Goal: Find specific page/section: Find specific page/section

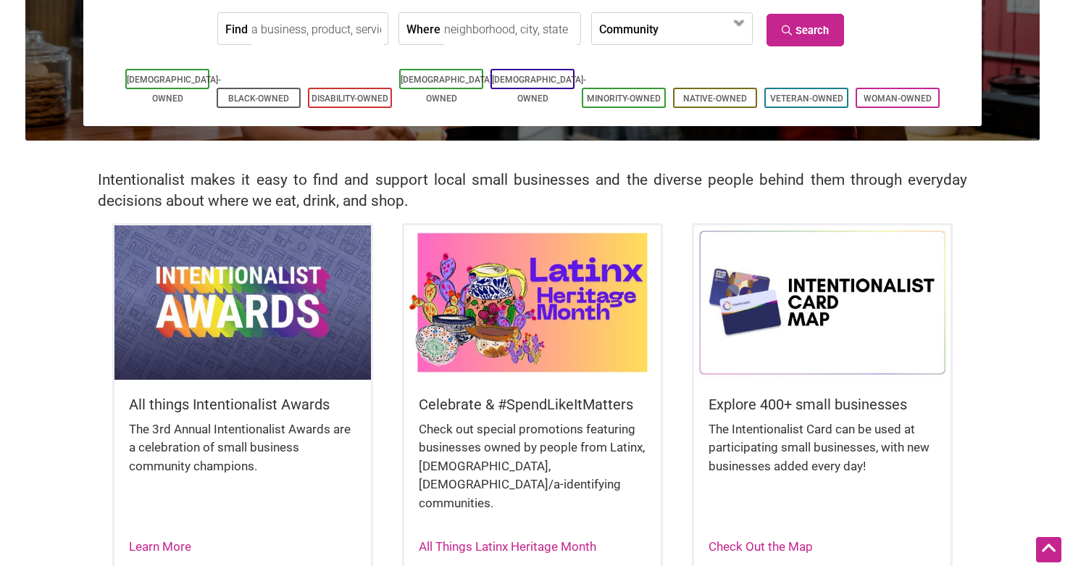
scroll to position [55, 0]
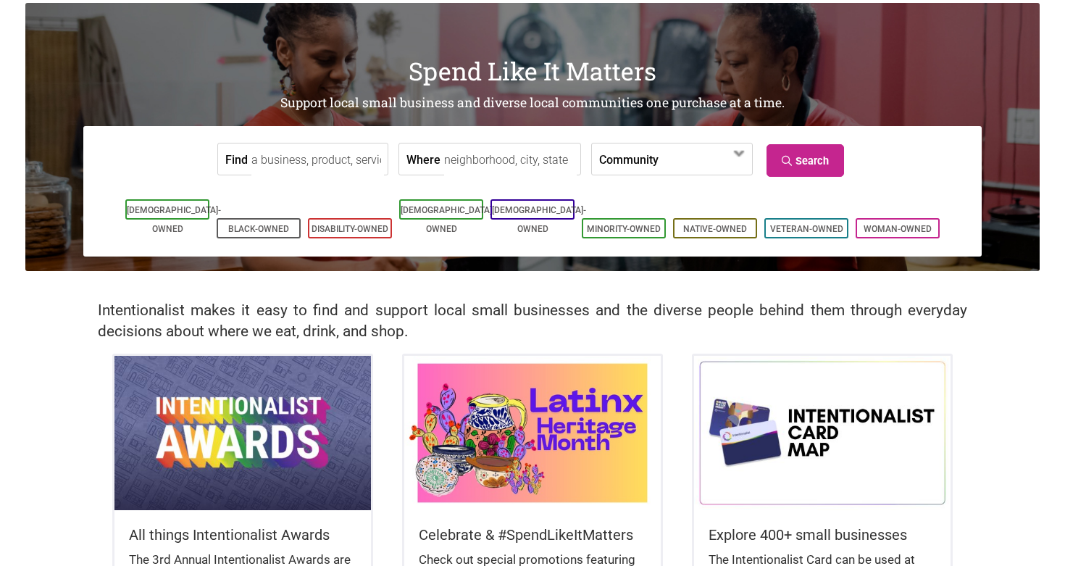
click at [444, 172] on input "Where" at bounding box center [510, 159] width 133 height 33
type input "a"
type input "seattle"
click at [807, 151] on link "Search" at bounding box center [805, 160] width 78 height 33
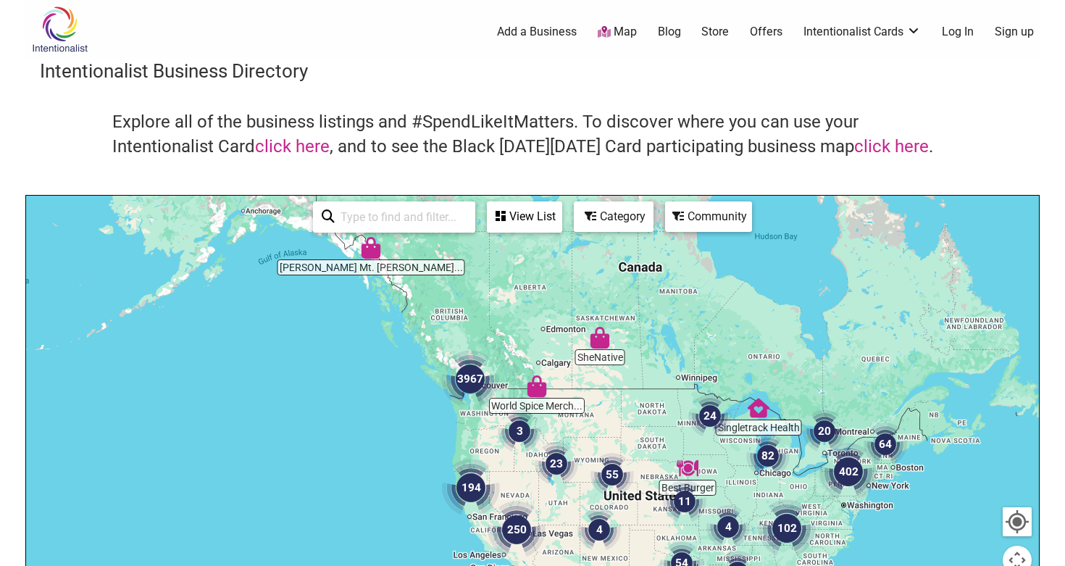
click at [472, 423] on div at bounding box center [532, 478] width 1013 height 564
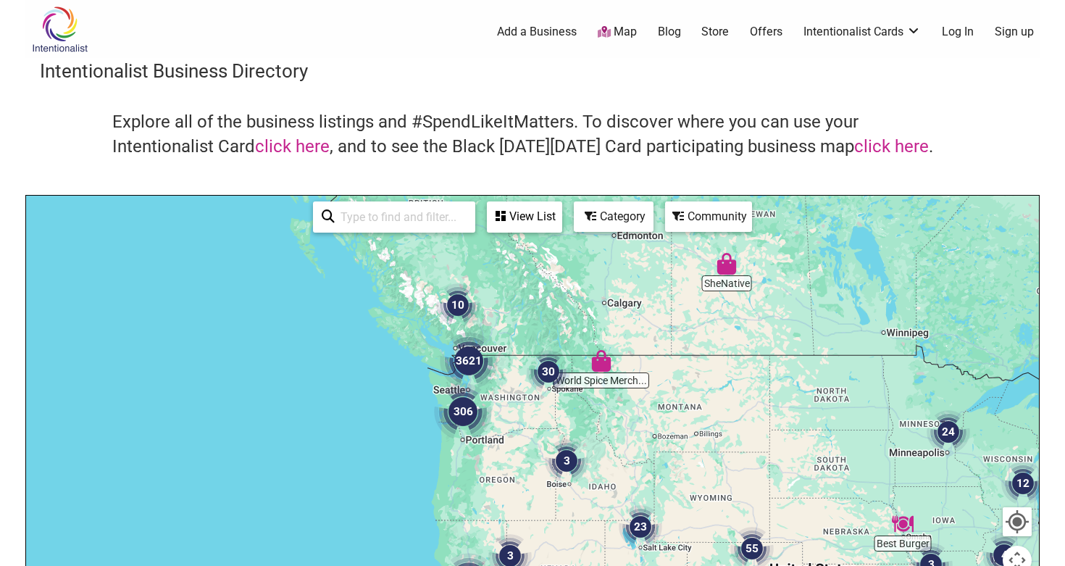
click at [472, 423] on img "306" at bounding box center [463, 411] width 58 height 58
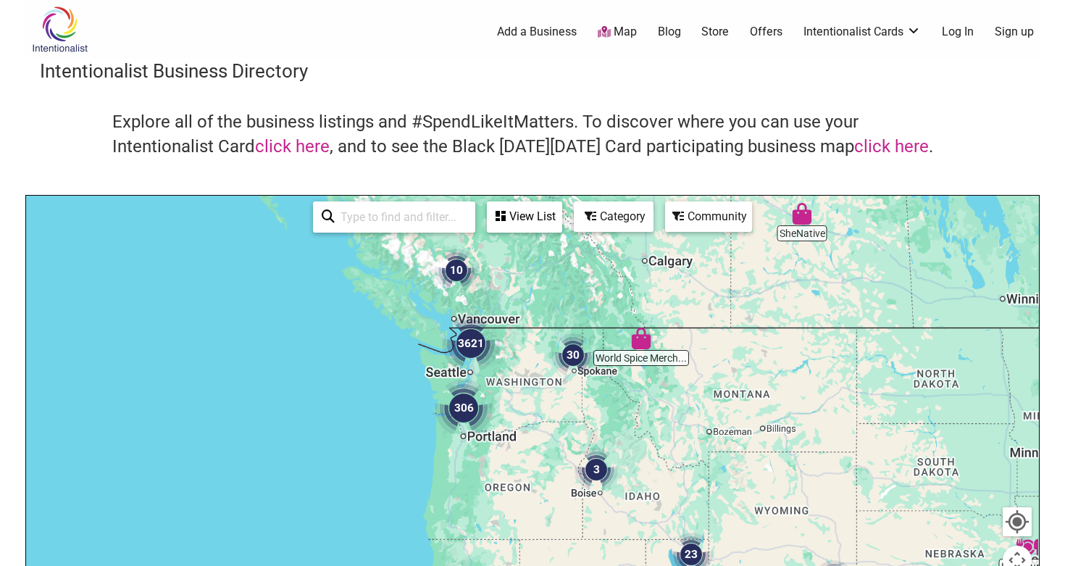
click at [472, 423] on img "306" at bounding box center [464, 408] width 58 height 58
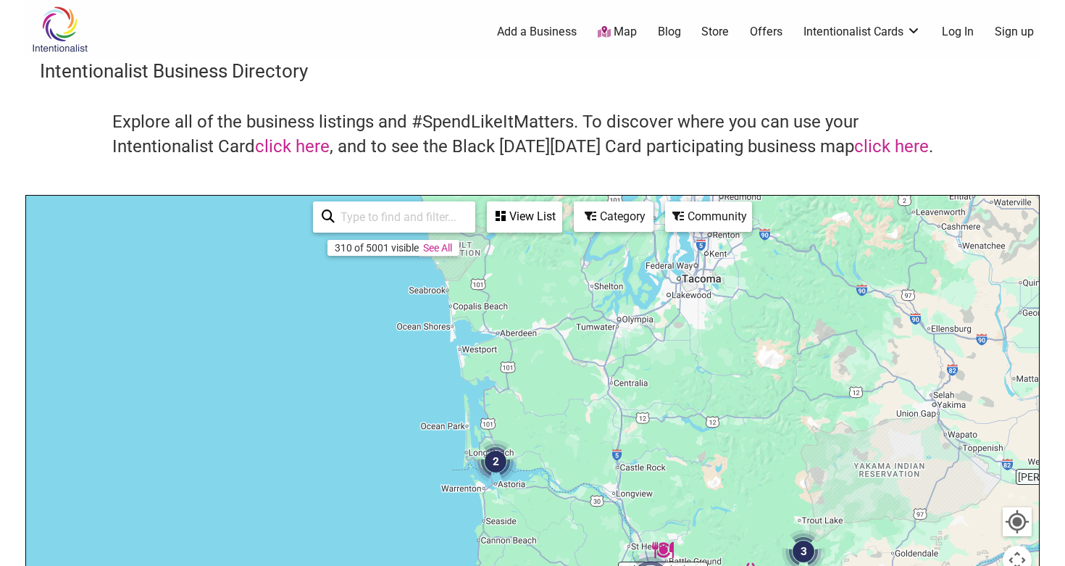
drag, startPoint x: 401, startPoint y: 282, endPoint x: 580, endPoint y: 540, distance: 314.9
click at [580, 540] on div "To navigate, press the arrow keys." at bounding box center [532, 478] width 1013 height 564
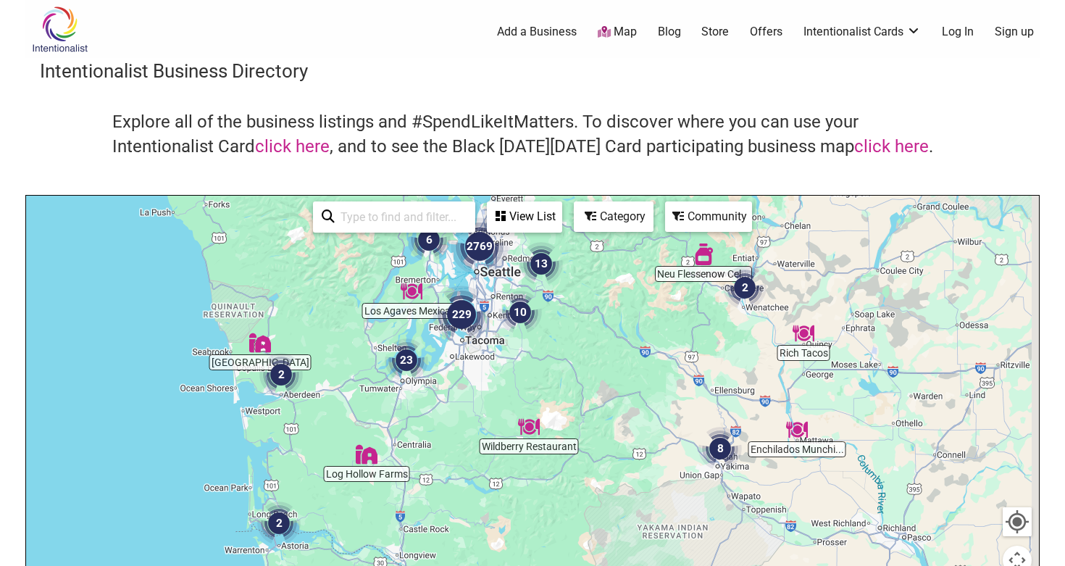
drag, startPoint x: 580, startPoint y: 348, endPoint x: 304, endPoint y: 482, distance: 305.8
click at [304, 482] on div "To navigate, press the arrow keys." at bounding box center [532, 478] width 1013 height 564
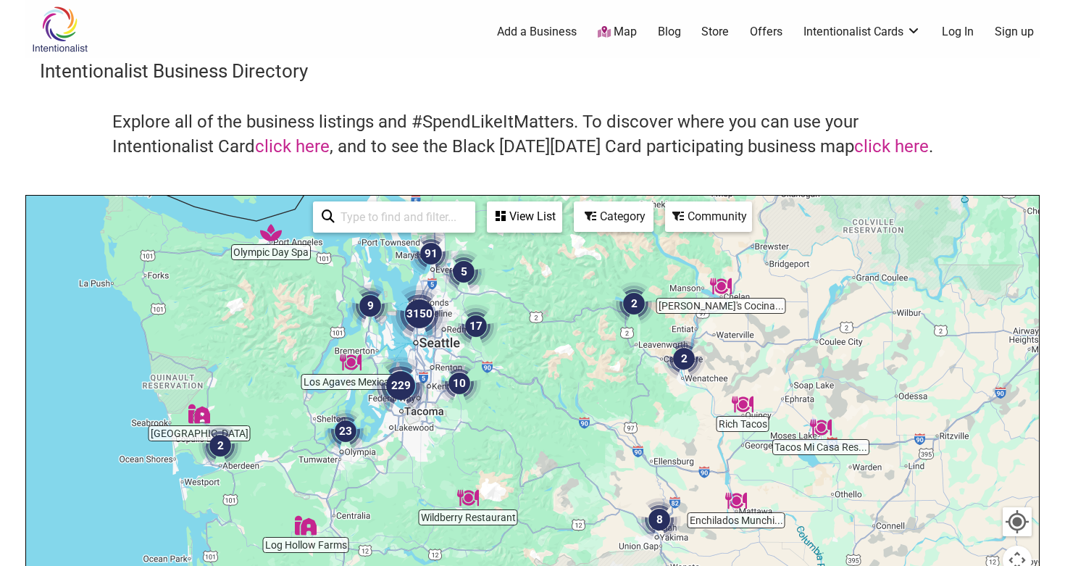
click at [420, 311] on img "3150" at bounding box center [419, 314] width 58 height 58
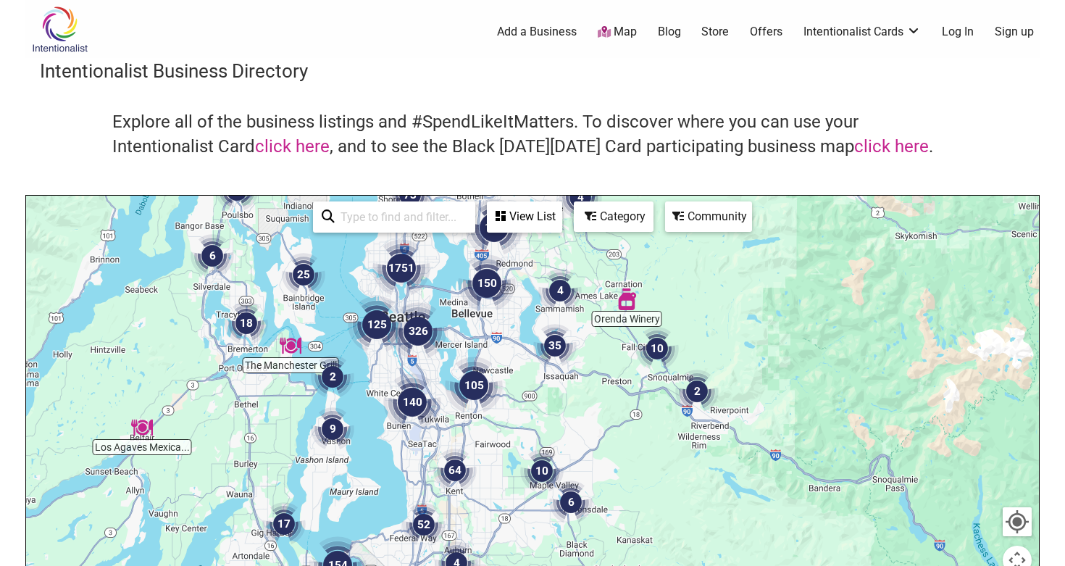
drag, startPoint x: 610, startPoint y: 474, endPoint x: 472, endPoint y: 335, distance: 196.2
click at [472, 335] on div "To navigate, press the arrow keys." at bounding box center [532, 478] width 1013 height 564
click at [448, 367] on img "105" at bounding box center [474, 385] width 58 height 58
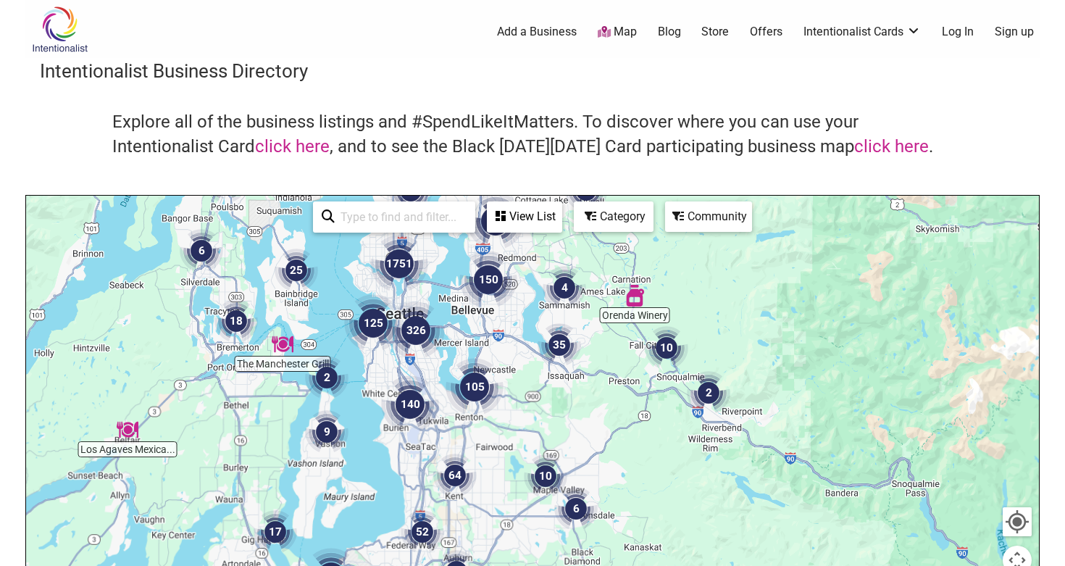
click at [448, 369] on div "To navigate, press the arrow keys." at bounding box center [532, 478] width 1013 height 564
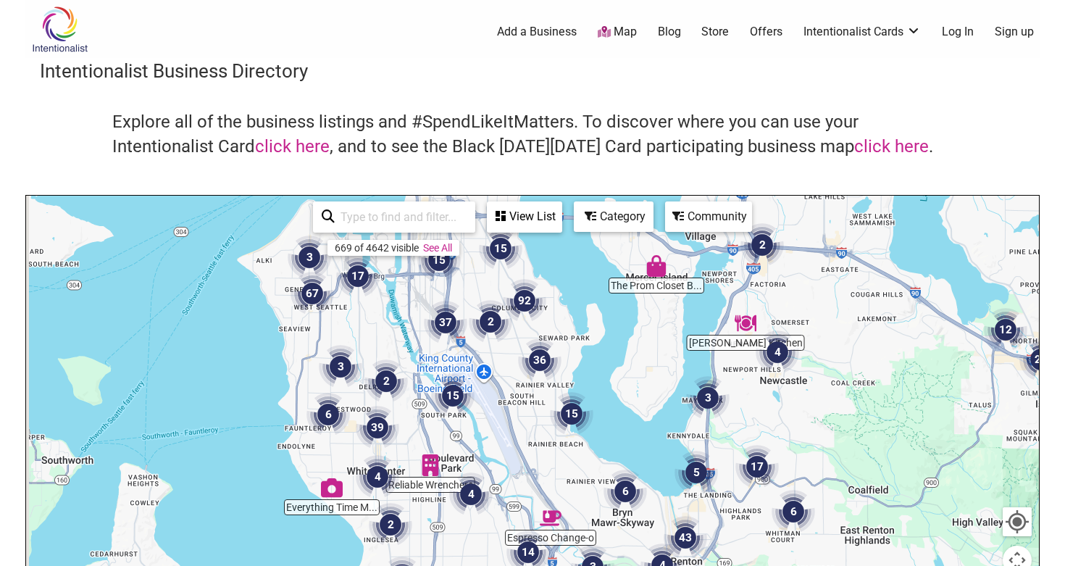
drag, startPoint x: 395, startPoint y: 300, endPoint x: 605, endPoint y: 448, distance: 257.3
click at [605, 448] on div at bounding box center [532, 478] width 1013 height 564
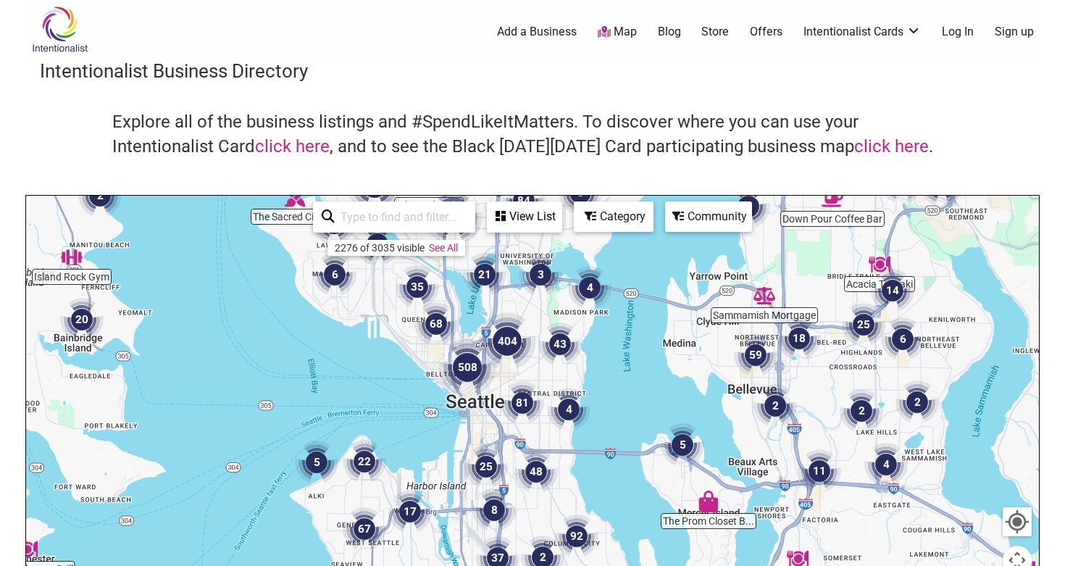
click at [606, 358] on div at bounding box center [532, 478] width 1013 height 564
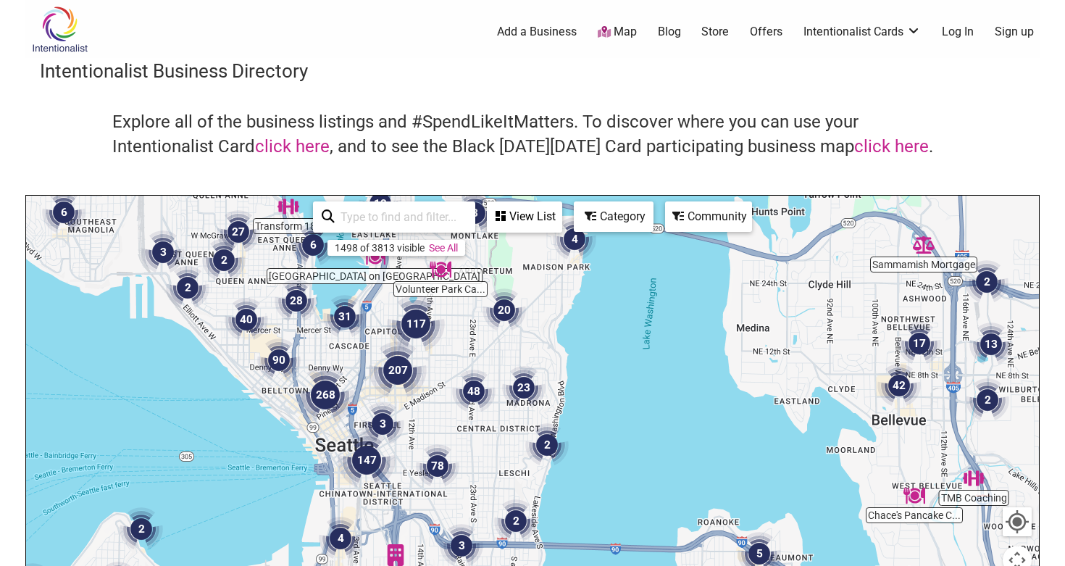
click at [394, 409] on img "3" at bounding box center [382, 423] width 43 height 43
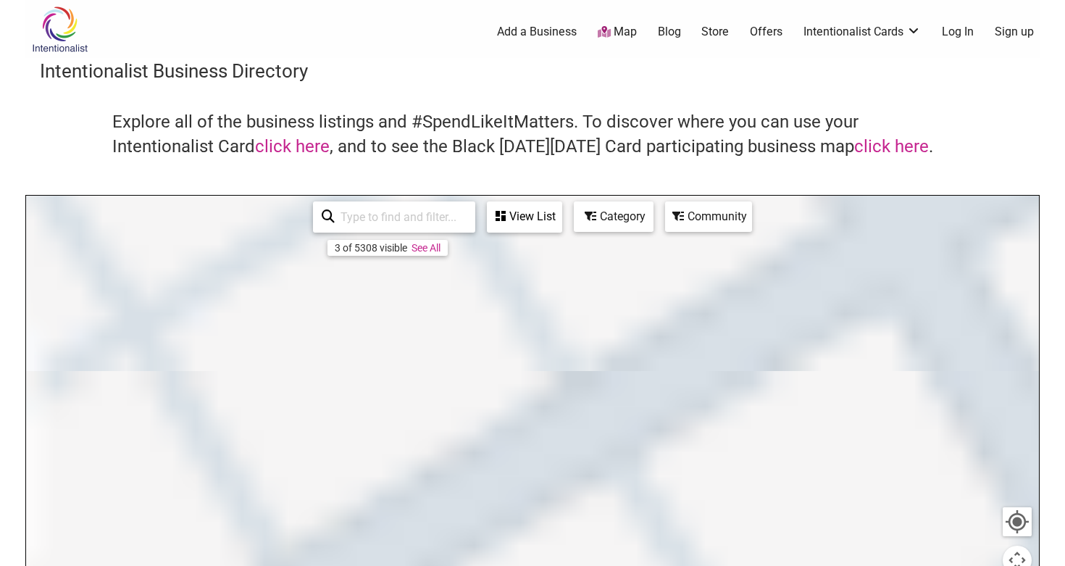
click at [394, 409] on div at bounding box center [532, 478] width 1013 height 564
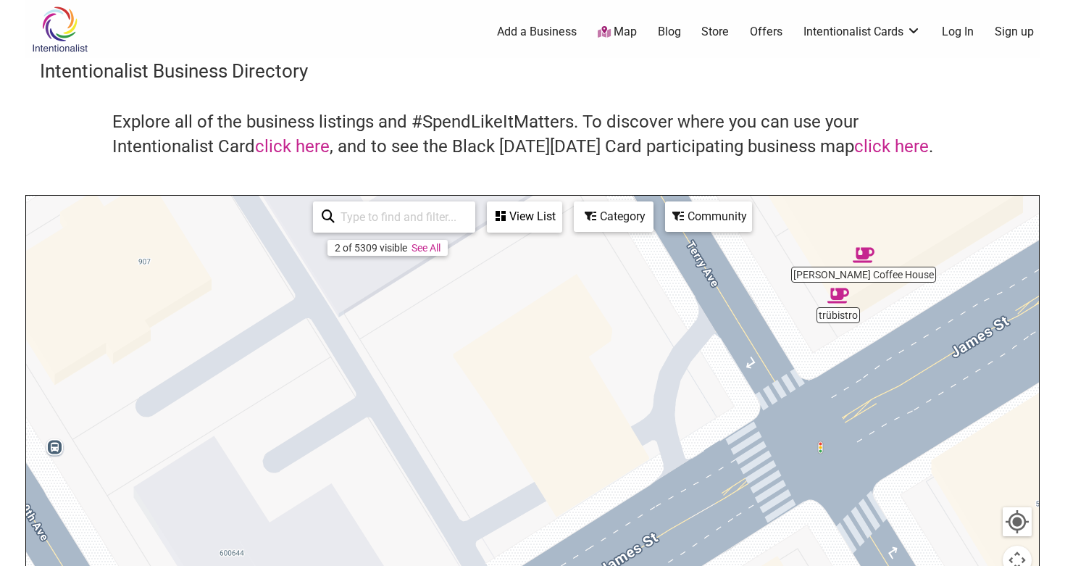
drag, startPoint x: 343, startPoint y: 364, endPoint x: 340, endPoint y: 388, distance: 24.0
click at [340, 388] on div "To navigate, press the arrow keys." at bounding box center [532, 478] width 1013 height 564
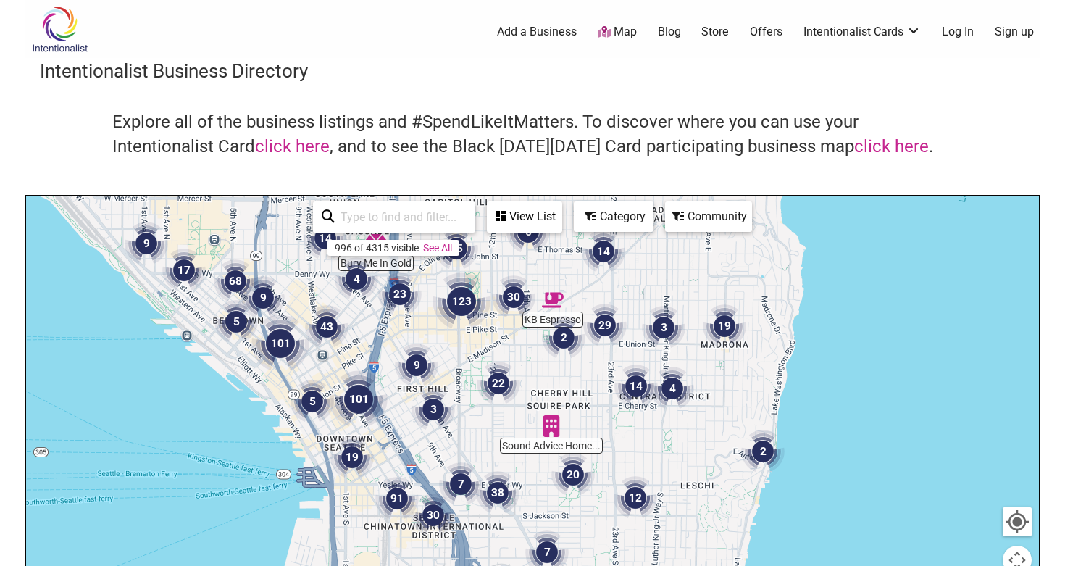
drag, startPoint x: 175, startPoint y: 364, endPoint x: 268, endPoint y: 406, distance: 102.5
click at [270, 408] on div "To navigate, press the arrow keys." at bounding box center [532, 478] width 1013 height 564
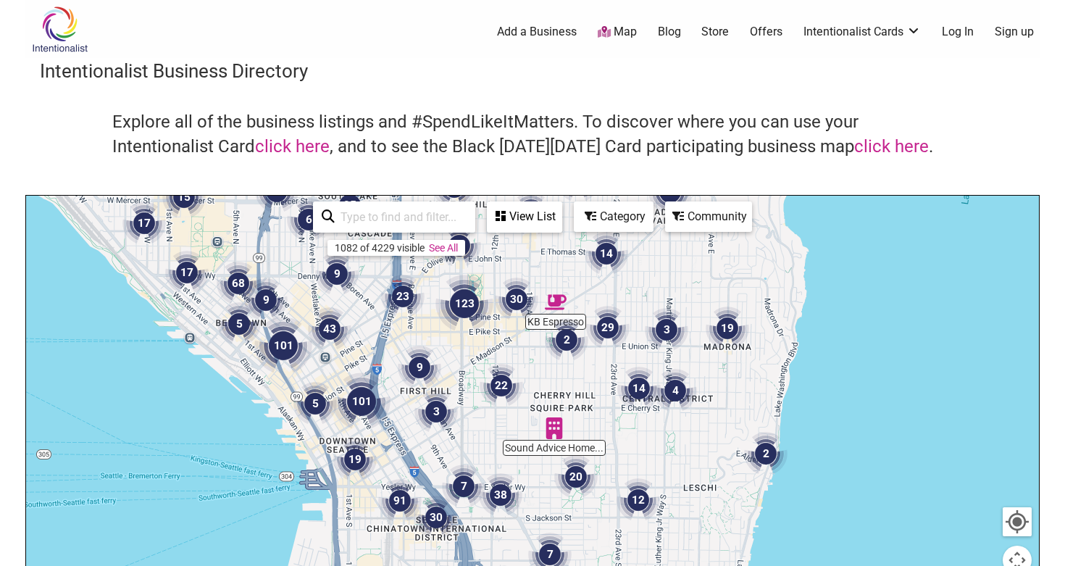
click at [268, 406] on div "To navigate, press the arrow keys." at bounding box center [532, 478] width 1013 height 564
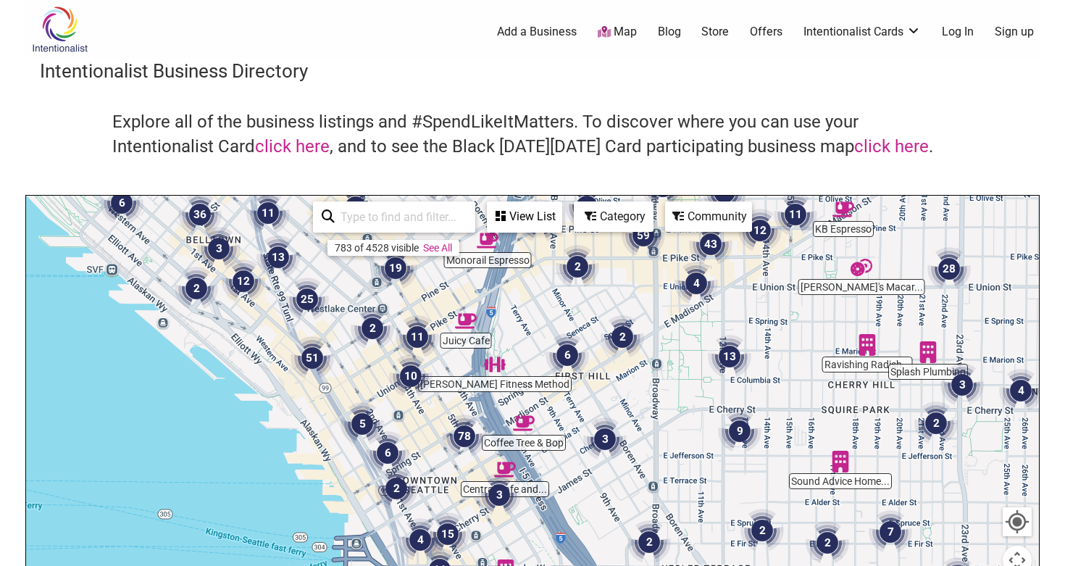
click at [430, 463] on div "To navigate, press the arrow keys." at bounding box center [532, 478] width 1013 height 564
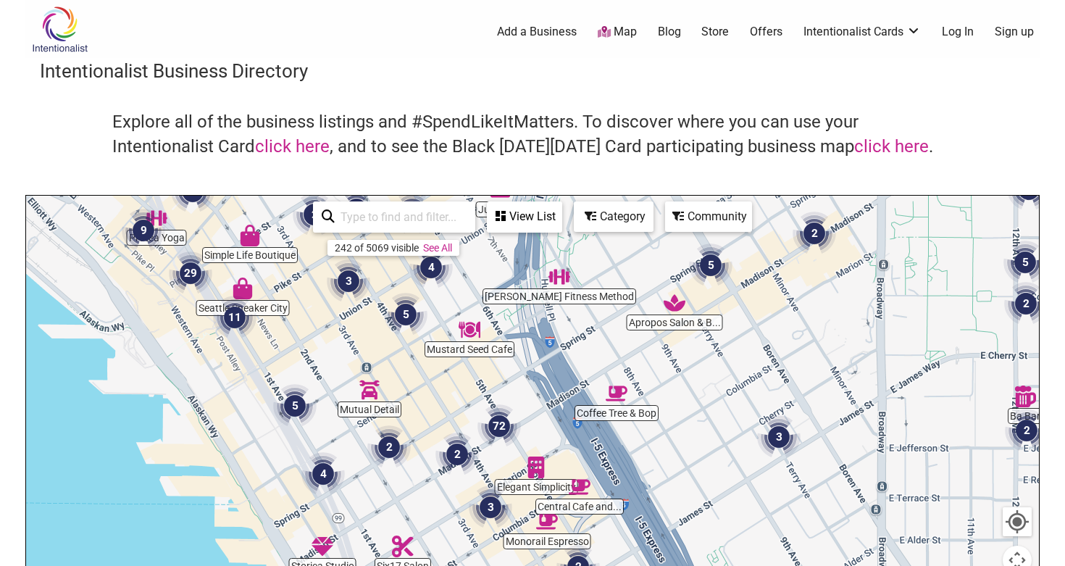
click at [498, 419] on img "72" at bounding box center [498, 425] width 43 height 43
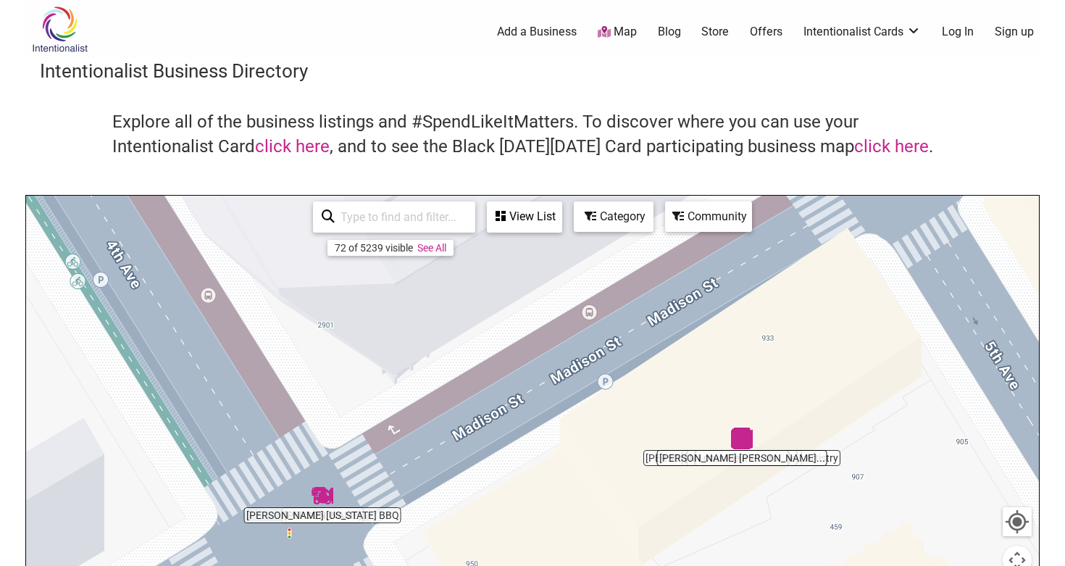
click at [742, 445] on img "Katelyn Kristine Photography" at bounding box center [742, 438] width 22 height 22
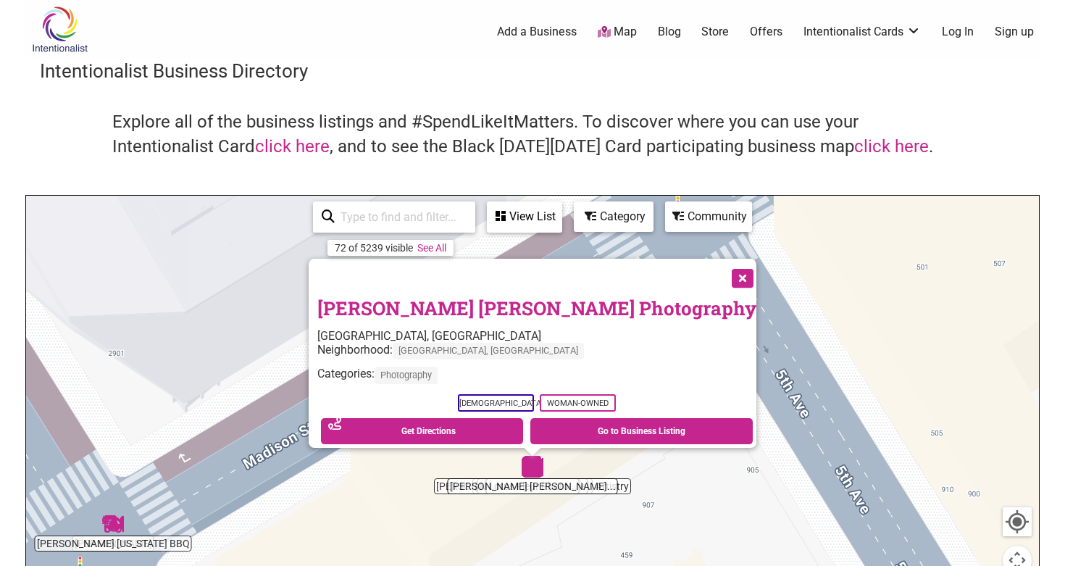
click at [545, 488] on div "To navigate, press the arrow keys. Katelyn Kristine Photography Seattle, WA Nei…" at bounding box center [532, 478] width 1013 height 564
click at [527, 474] on img "Katelyn Kristine Photography" at bounding box center [533, 467] width 22 height 22
click at [435, 240] on div "72 of 5239 visible See All" at bounding box center [390, 248] width 126 height 16
click at [433, 255] on div "72 of 5239 visible See All" at bounding box center [390, 248] width 126 height 16
click at [723, 268] on button "Close" at bounding box center [741, 277] width 36 height 36
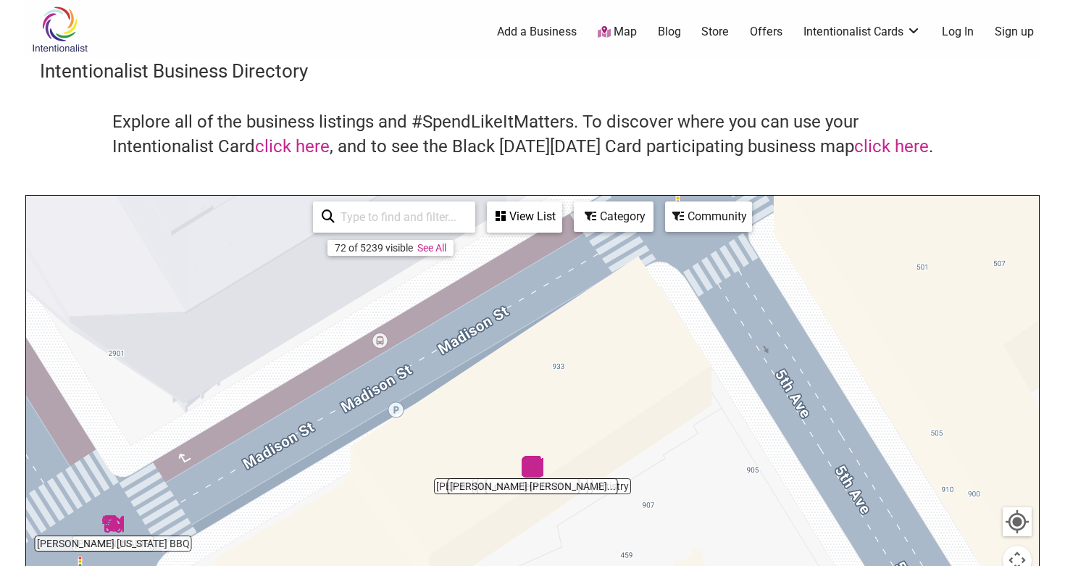
click at [525, 223] on div "View List" at bounding box center [524, 217] width 72 height 28
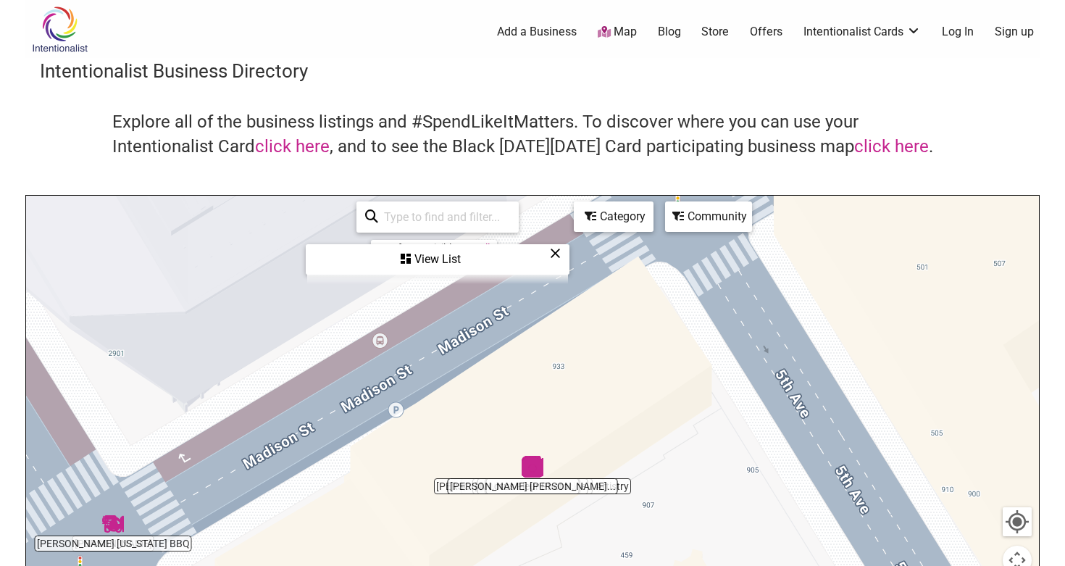
click at [430, 260] on div "View List" at bounding box center [437, 260] width 261 height 28
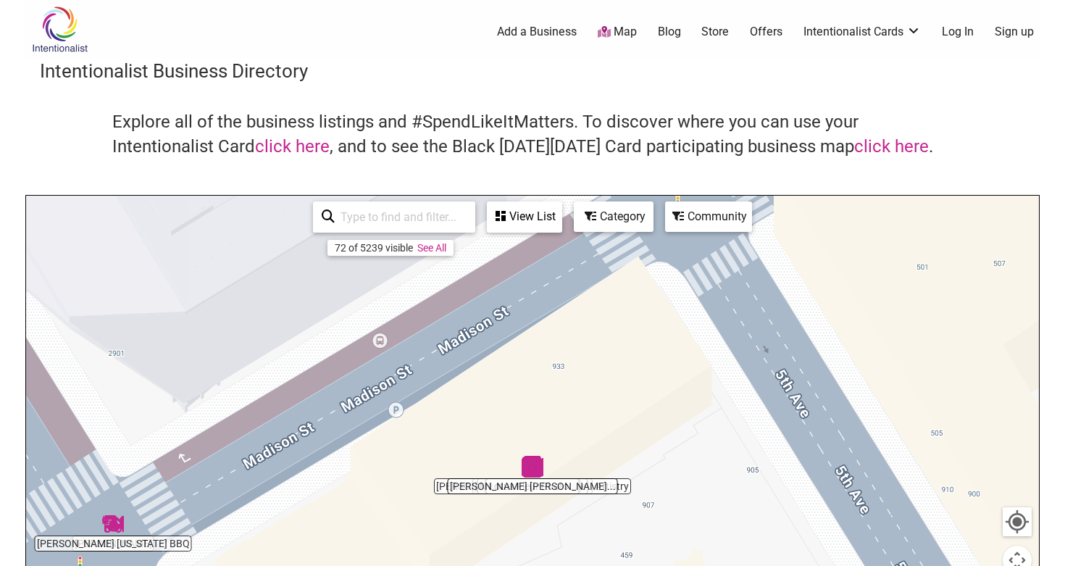
click at [529, 210] on div "View List" at bounding box center [524, 217] width 72 height 28
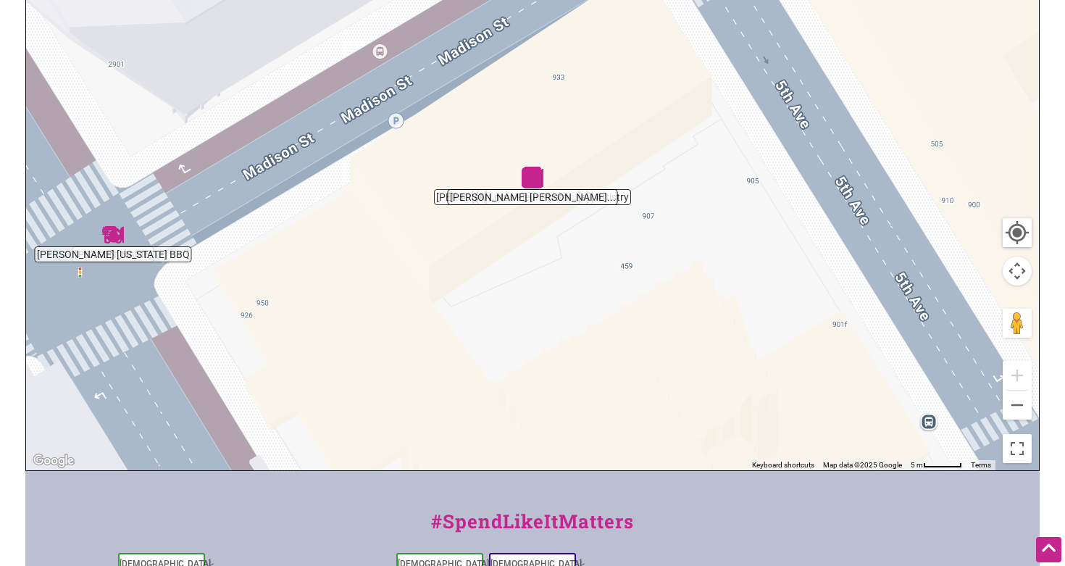
scroll to position [306, 0]
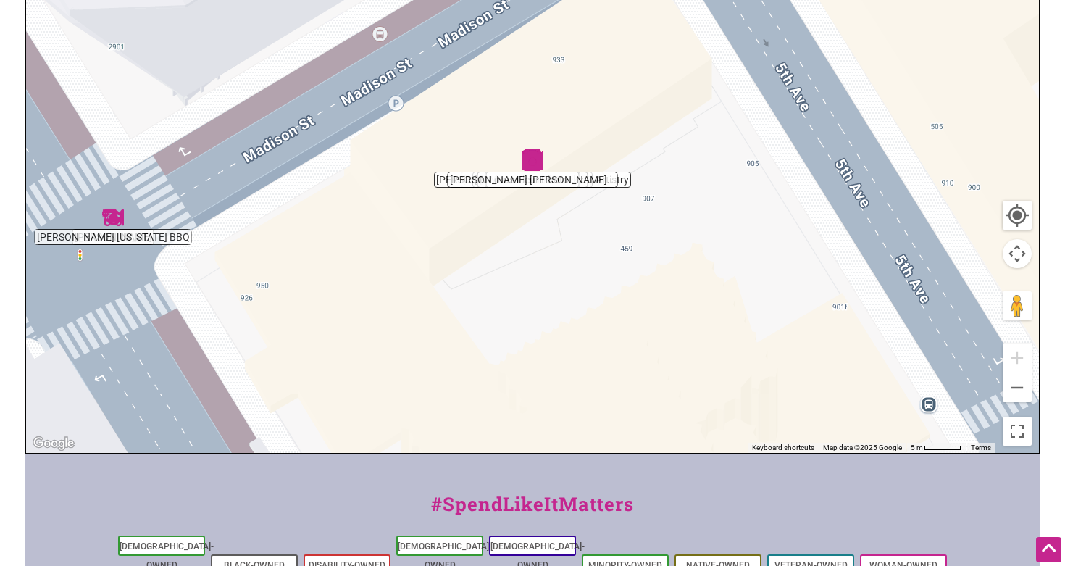
click at [112, 224] on img "C. Davis Texas BBQ" at bounding box center [113, 217] width 22 height 22
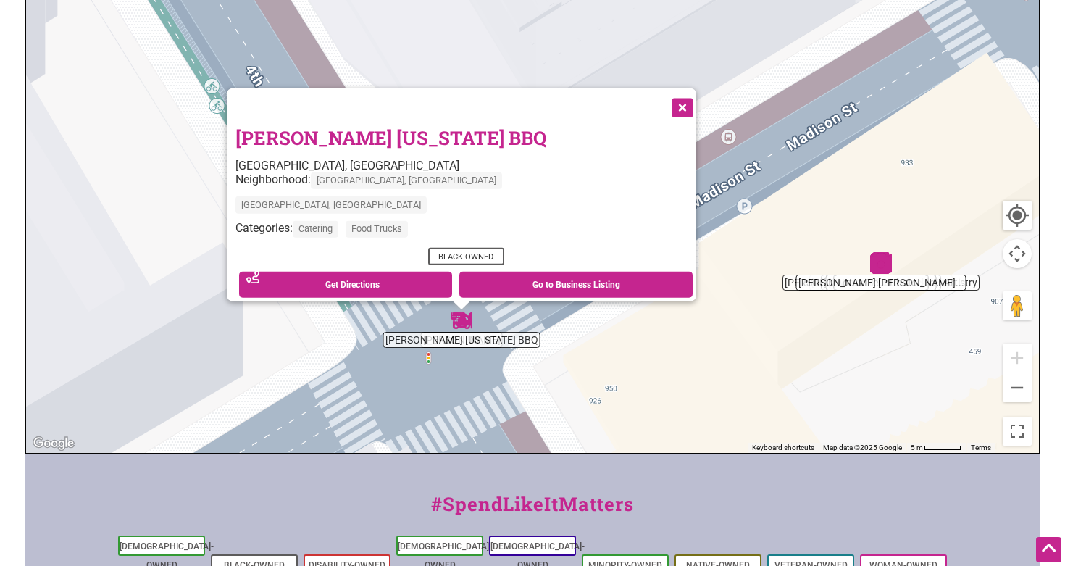
drag, startPoint x: 422, startPoint y: 179, endPoint x: 347, endPoint y: 340, distance: 177.3
click at [349, 340] on div "To navigate, press the arrow keys. C. Davis Texas BBQ Seattle, WA Neighborhood:…" at bounding box center [532, 171] width 1013 height 564
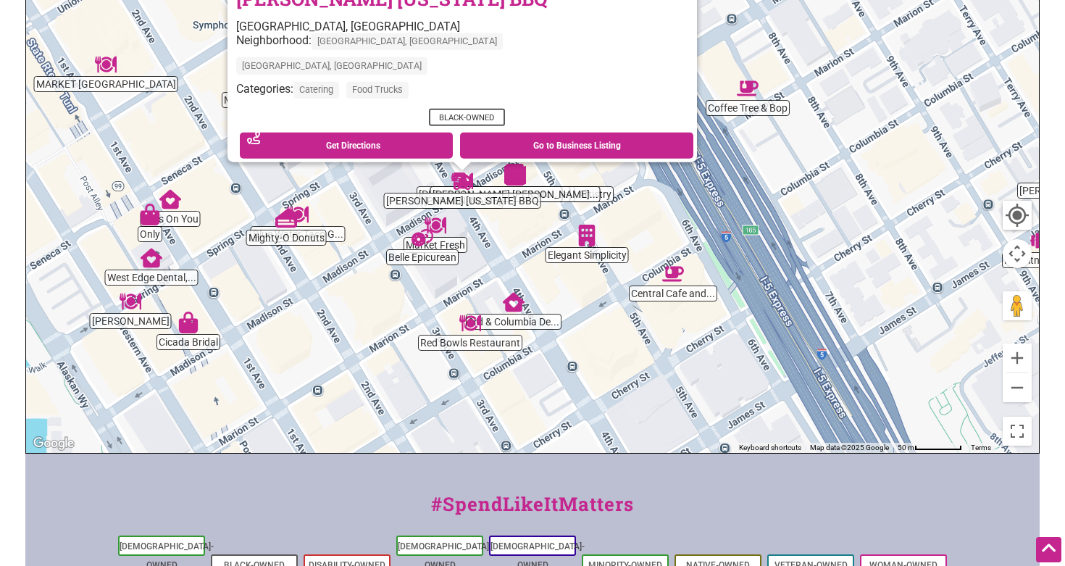
drag, startPoint x: 477, startPoint y: 355, endPoint x: 551, endPoint y: 235, distance: 141.1
click at [552, 235] on div "To navigate, press the arrow keys. C. Davis Texas BBQ Seattle, WA Neighborhood:…" at bounding box center [532, 171] width 1013 height 564
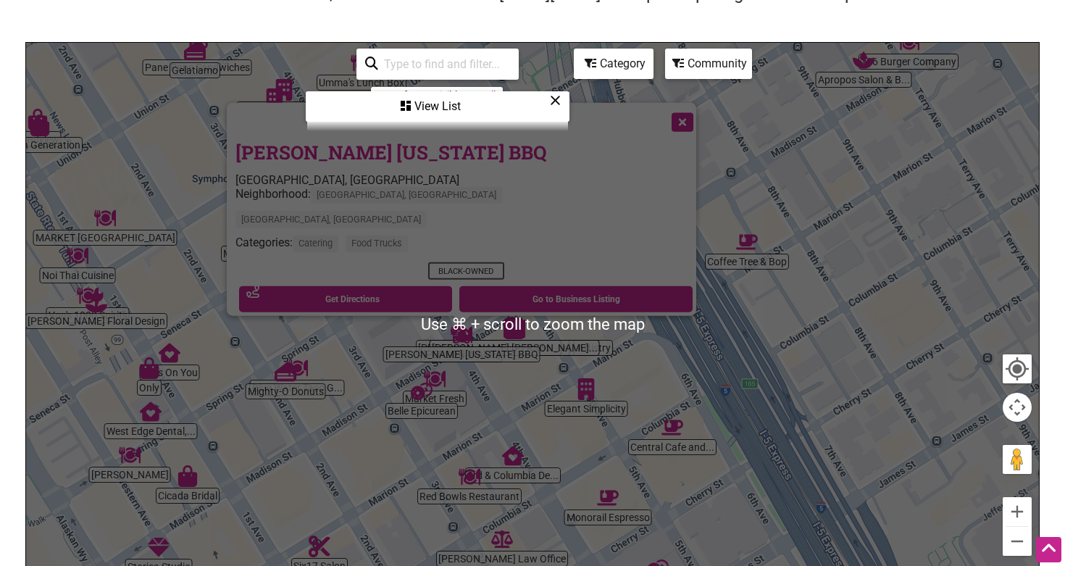
scroll to position [152, 0]
click at [430, 71] on input "search" at bounding box center [444, 65] width 132 height 28
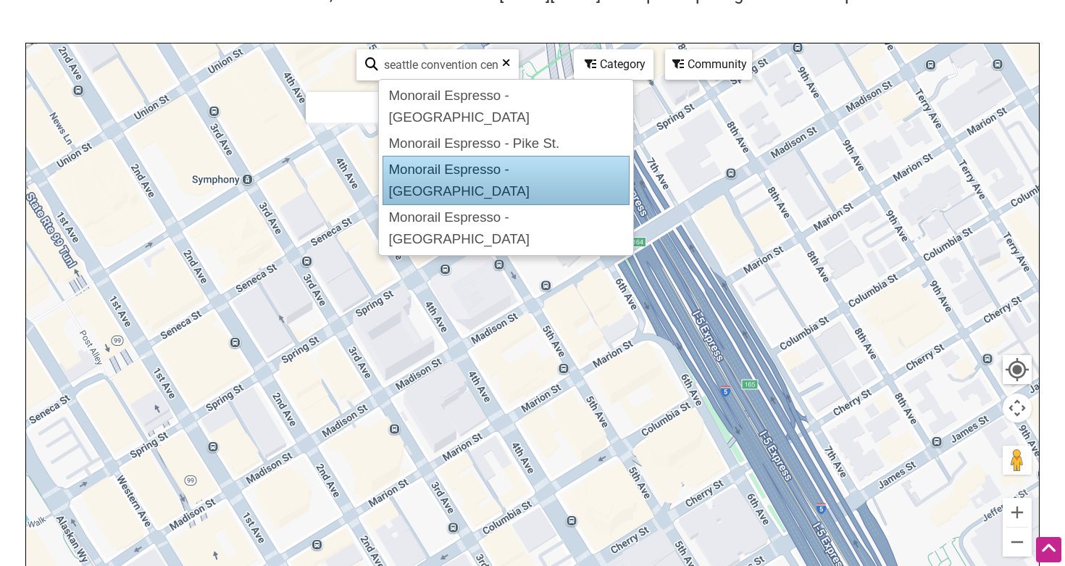
scroll to position [0, 0]
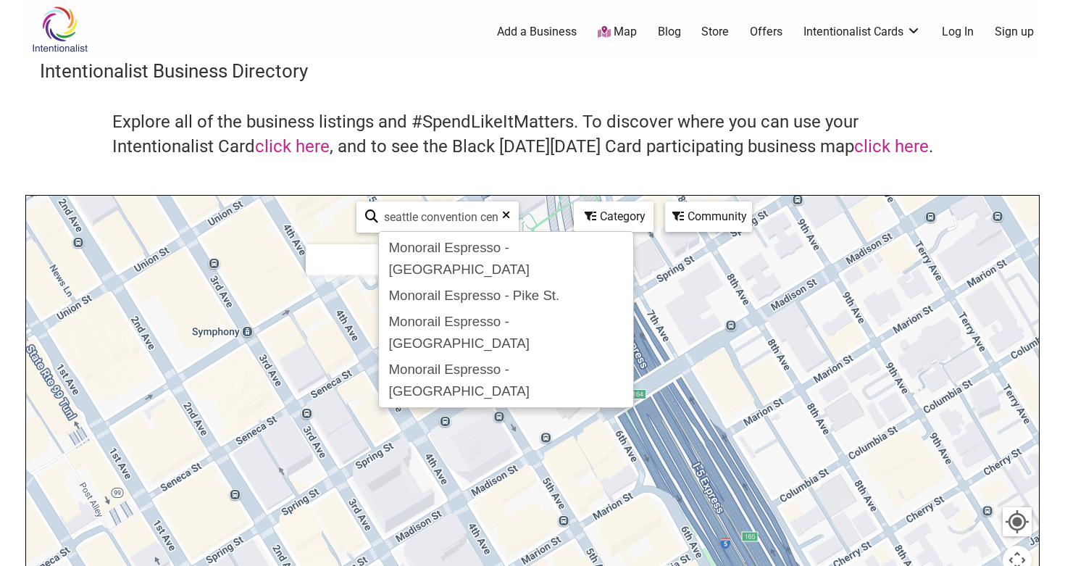
type input "seattle convention cen"
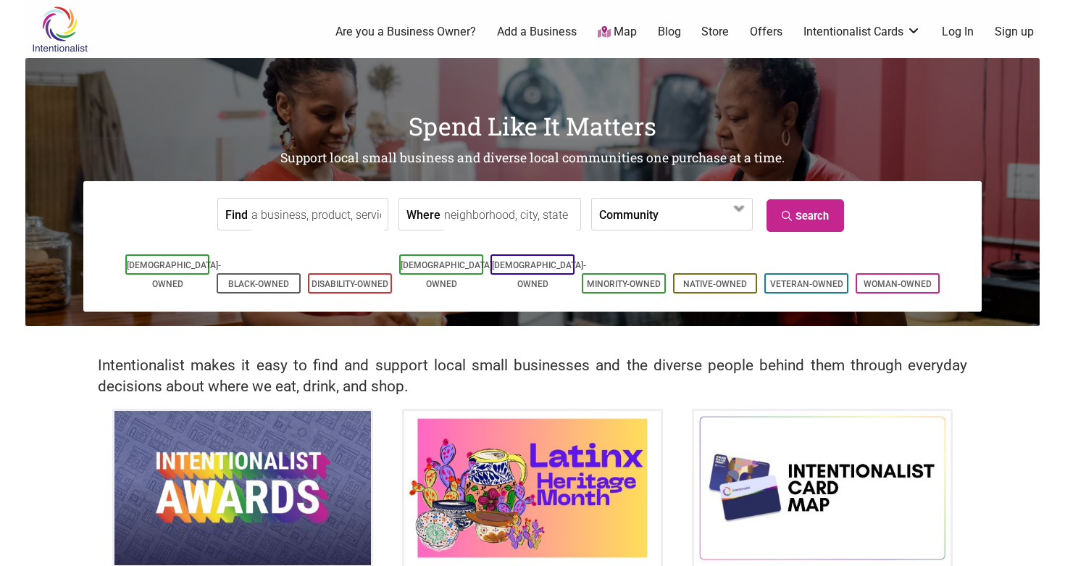
scroll to position [55, 0]
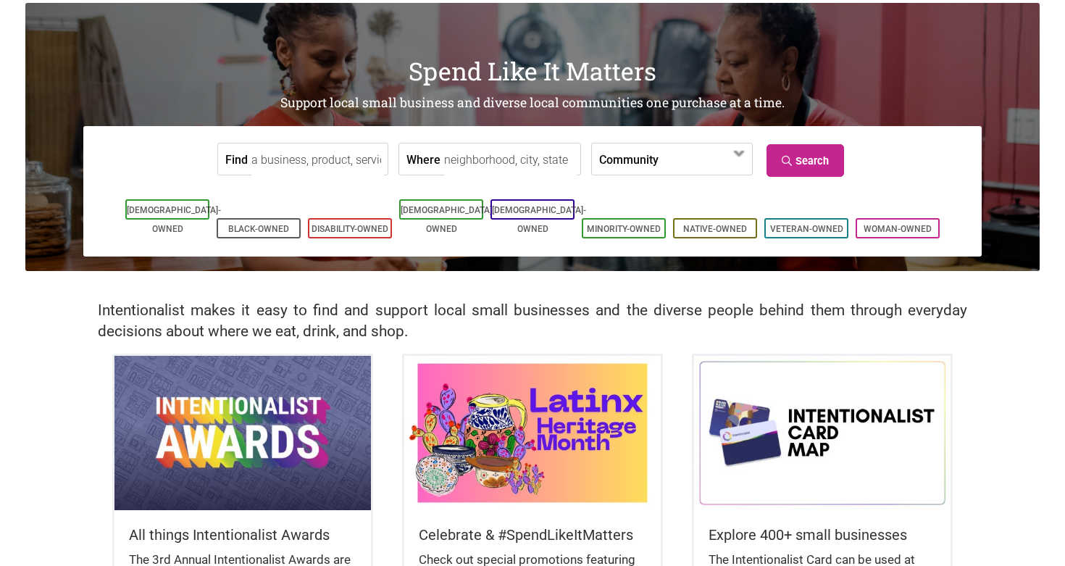
click at [496, 159] on input "Where" at bounding box center [510, 159] width 133 height 33
type input "seattle convention center"
click at [802, 156] on link "Search" at bounding box center [805, 160] width 78 height 33
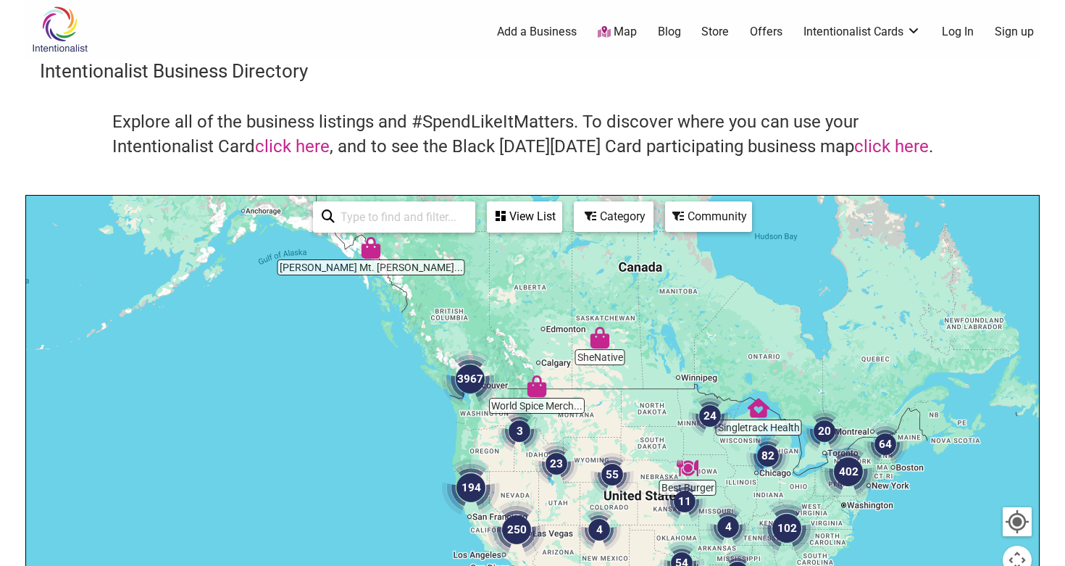
click at [482, 427] on div at bounding box center [532, 478] width 1013 height 564
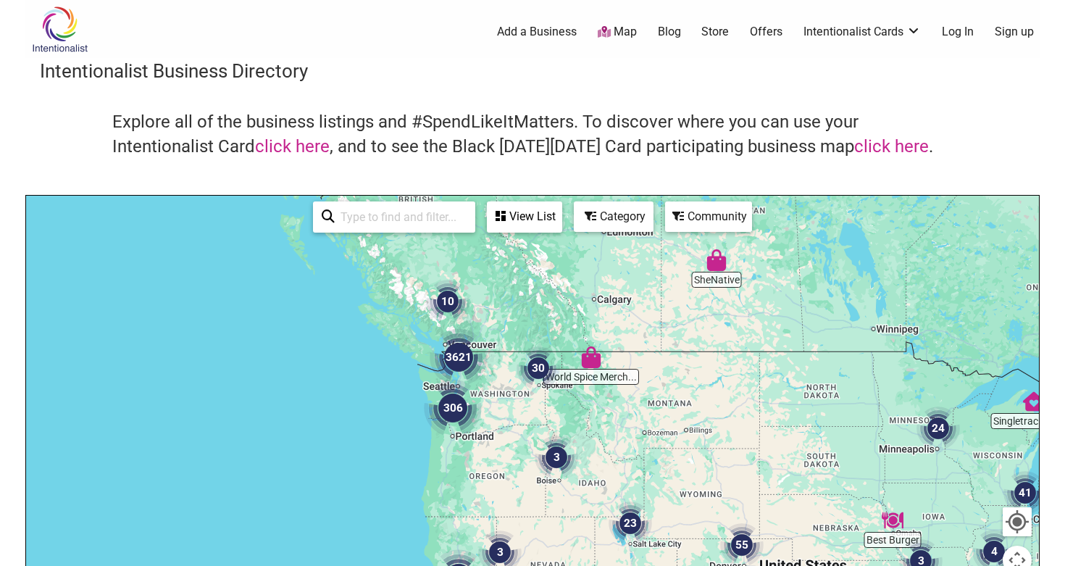
click at [482, 427] on div at bounding box center [532, 478] width 1013 height 564
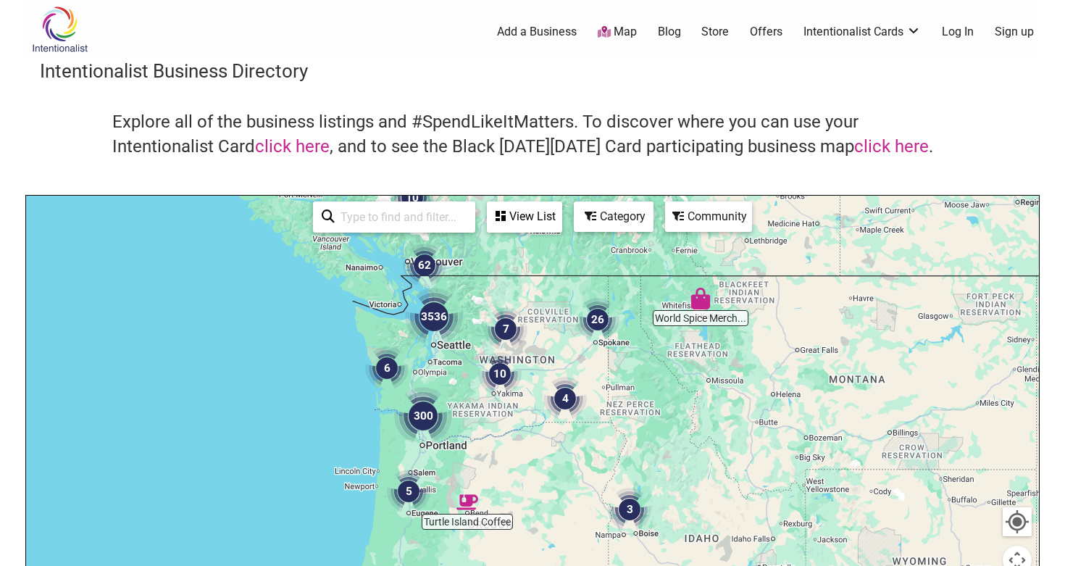
click at [435, 305] on img "3536" at bounding box center [434, 317] width 58 height 58
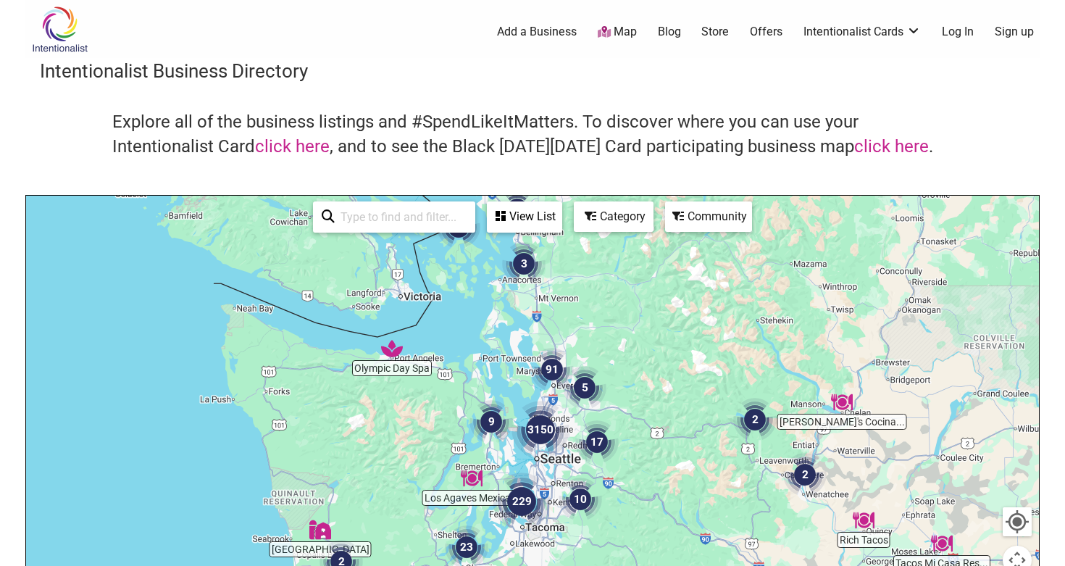
click at [540, 427] on img "3150" at bounding box center [540, 430] width 58 height 58
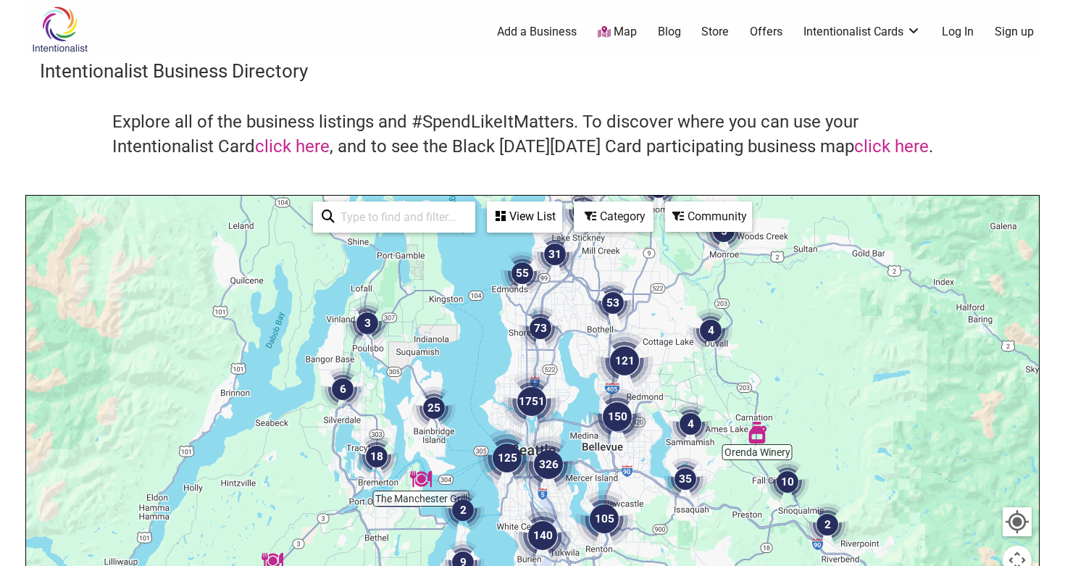
click at [529, 398] on img "1751" at bounding box center [532, 401] width 58 height 58
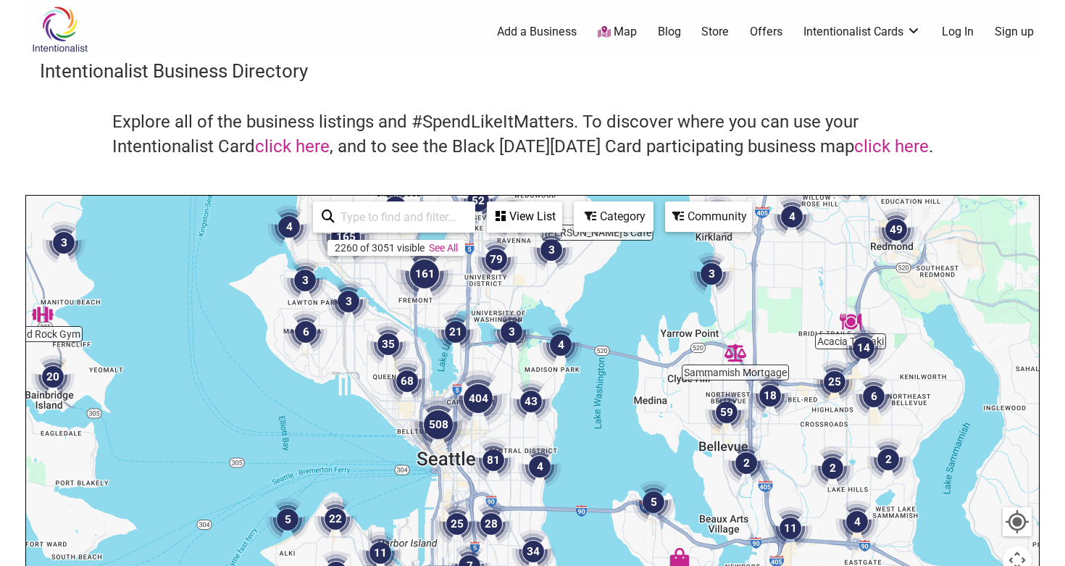
drag, startPoint x: 645, startPoint y: 487, endPoint x: 530, endPoint y: 287, distance: 231.1
click at [530, 290] on div "To navigate, press the arrow keys." at bounding box center [532, 478] width 1013 height 564
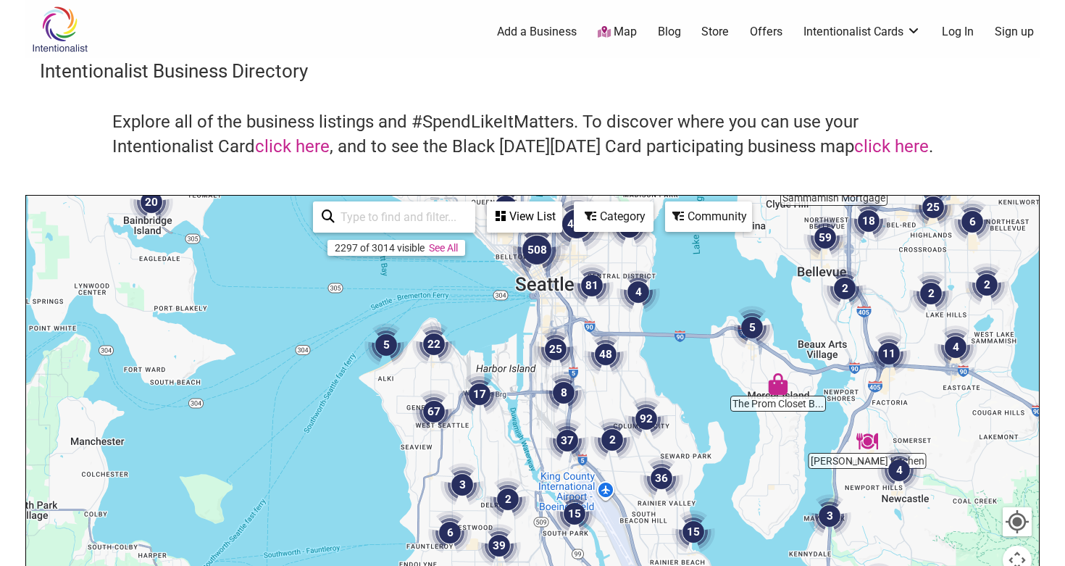
drag, startPoint x: 529, startPoint y: 440, endPoint x: 677, endPoint y: 343, distance: 176.4
click at [677, 343] on div "To navigate, press the arrow keys." at bounding box center [532, 478] width 1013 height 564
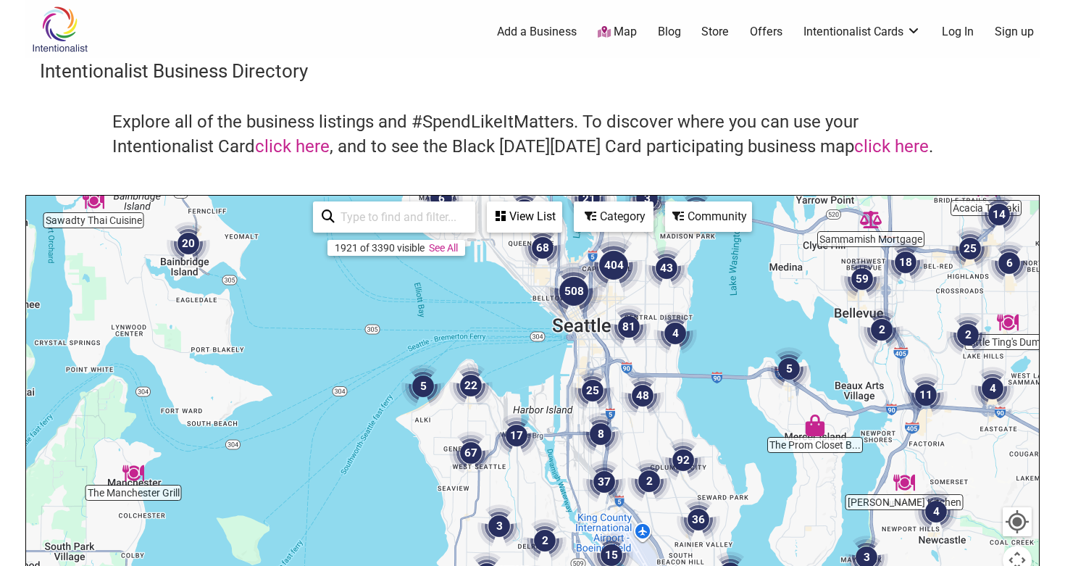
click at [579, 288] on img "508" at bounding box center [574, 291] width 58 height 58
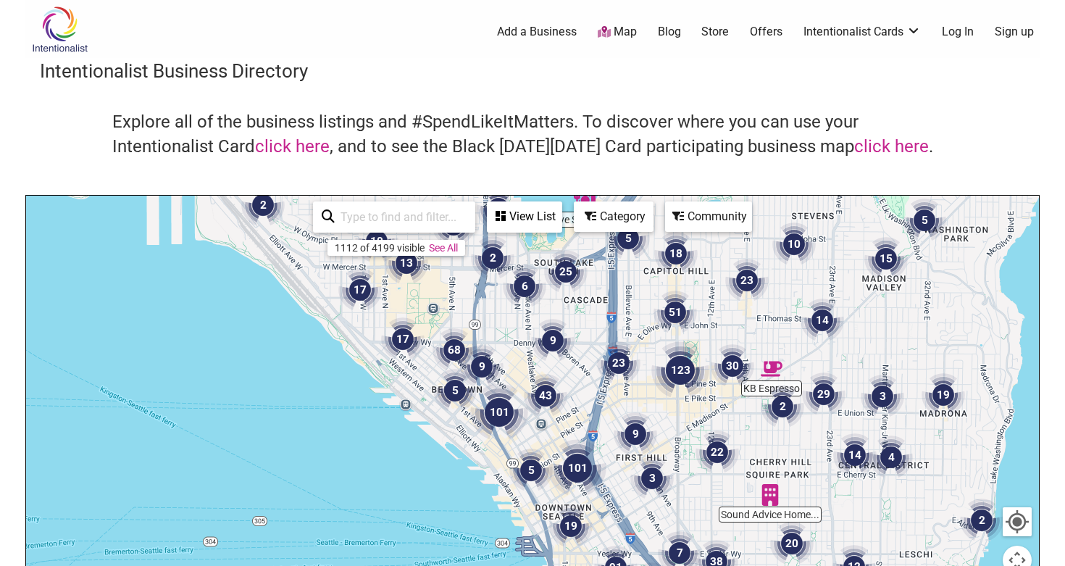
click at [551, 425] on div "To navigate, press the arrow keys." at bounding box center [532, 478] width 1013 height 564
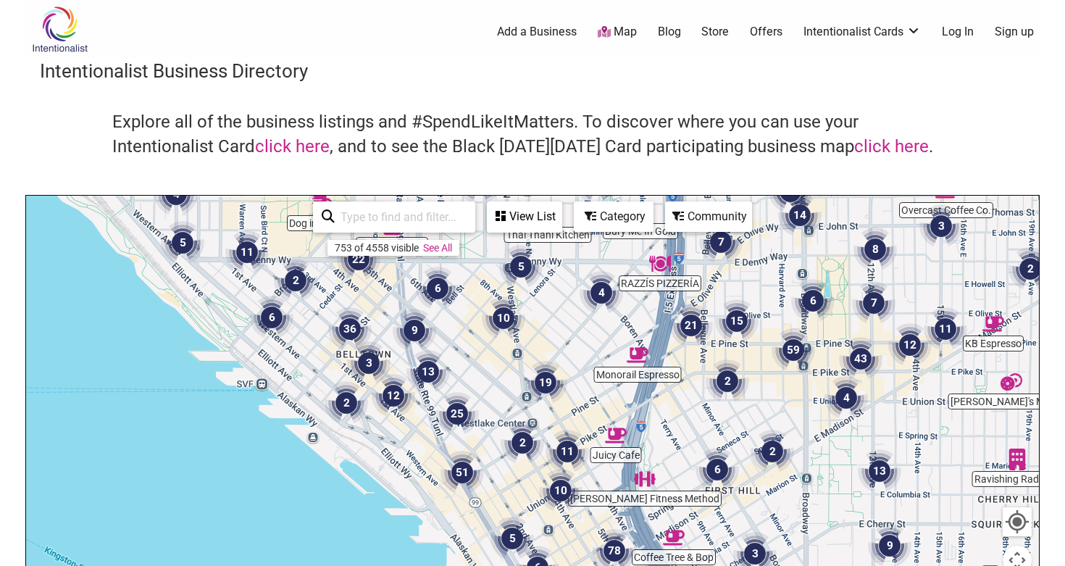
click at [571, 419] on div "To navigate, press the arrow keys." at bounding box center [532, 478] width 1013 height 564
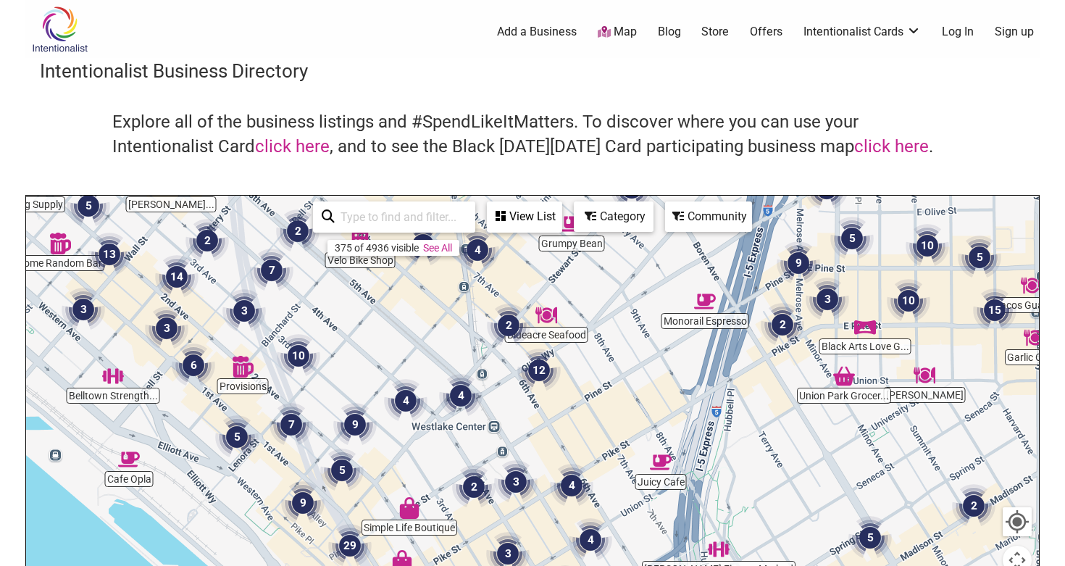
click at [563, 418] on div "To navigate, press the arrow keys." at bounding box center [532, 478] width 1013 height 564
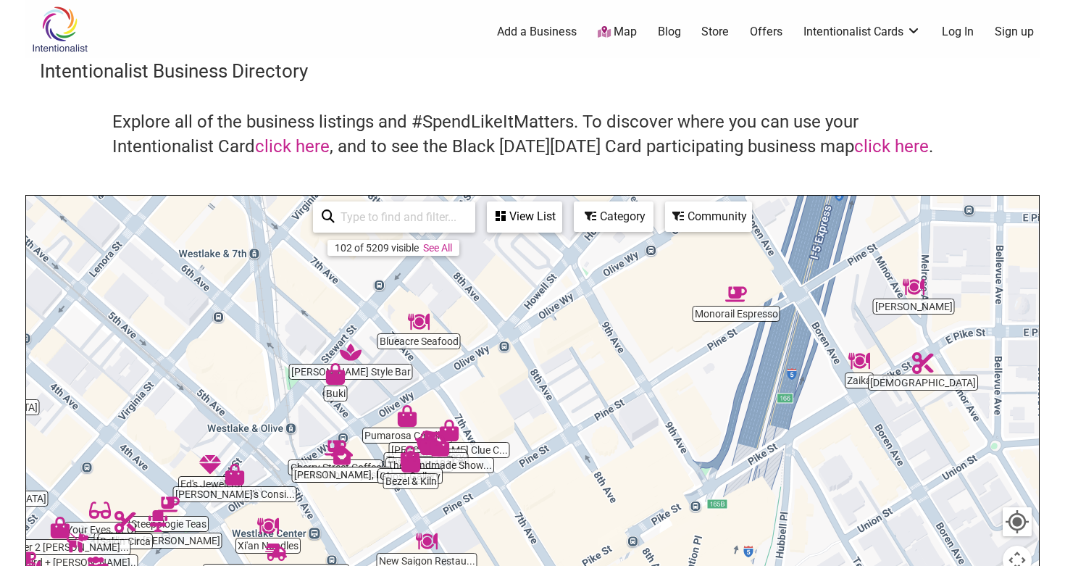
drag, startPoint x: 722, startPoint y: 309, endPoint x: 604, endPoint y: 406, distance: 152.3
click at [604, 406] on div "To navigate, press the arrow keys." at bounding box center [532, 478] width 1013 height 564
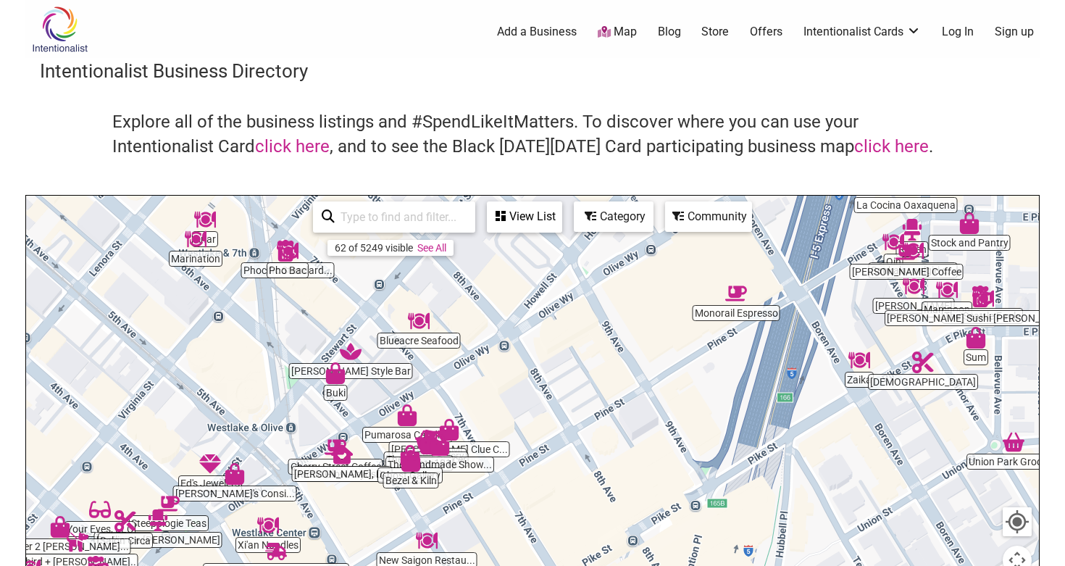
click at [738, 297] on img "Monorail Espresso" at bounding box center [736, 294] width 22 height 22
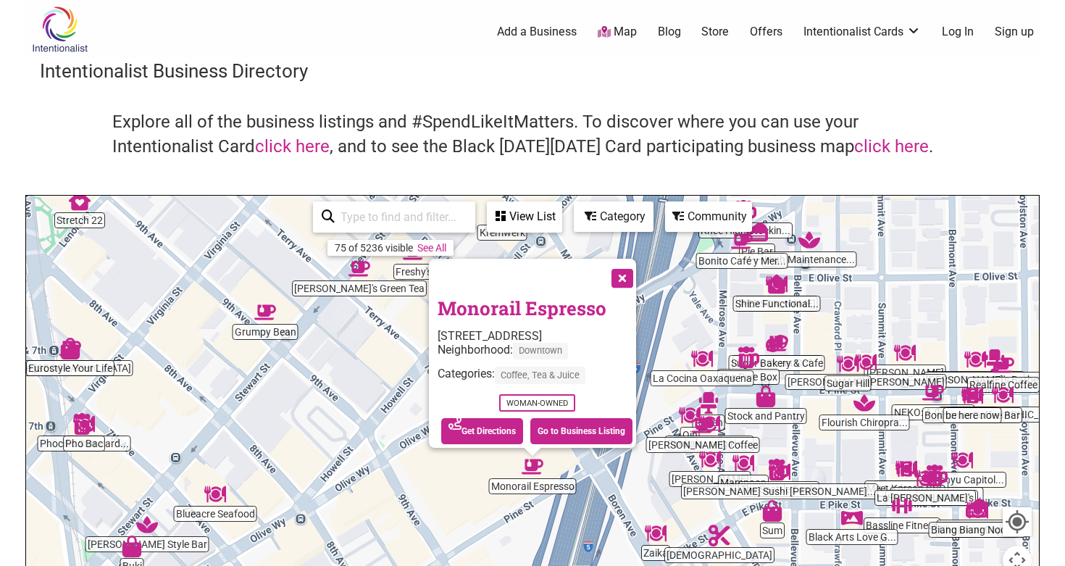
click at [629, 268] on button "Close" at bounding box center [621, 277] width 36 height 36
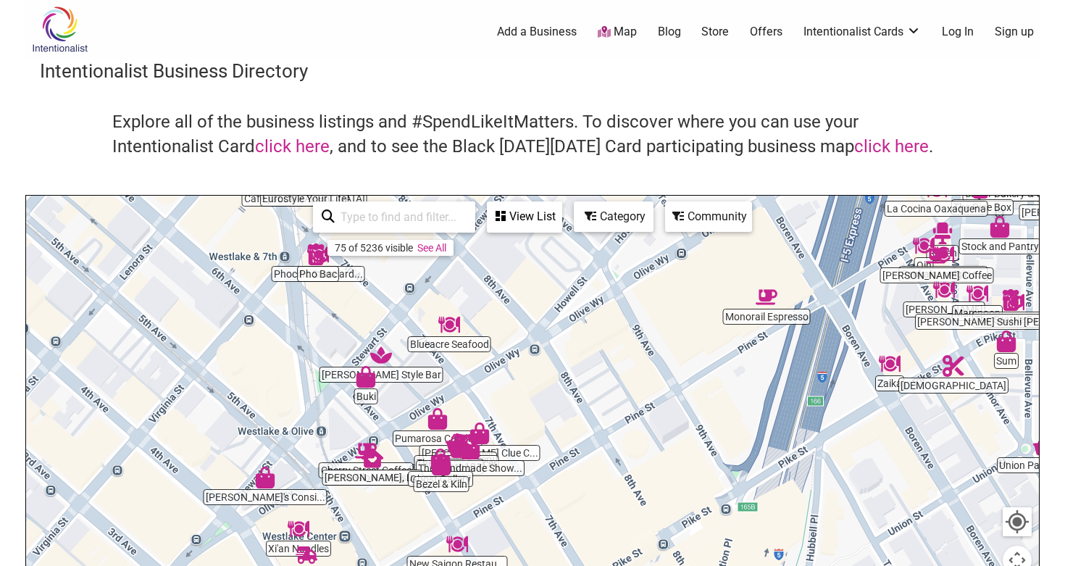
drag, startPoint x: 406, startPoint y: 453, endPoint x: 643, endPoint y: 283, distance: 291.7
click at [643, 283] on div "To navigate, press the arrow keys." at bounding box center [532, 478] width 1013 height 564
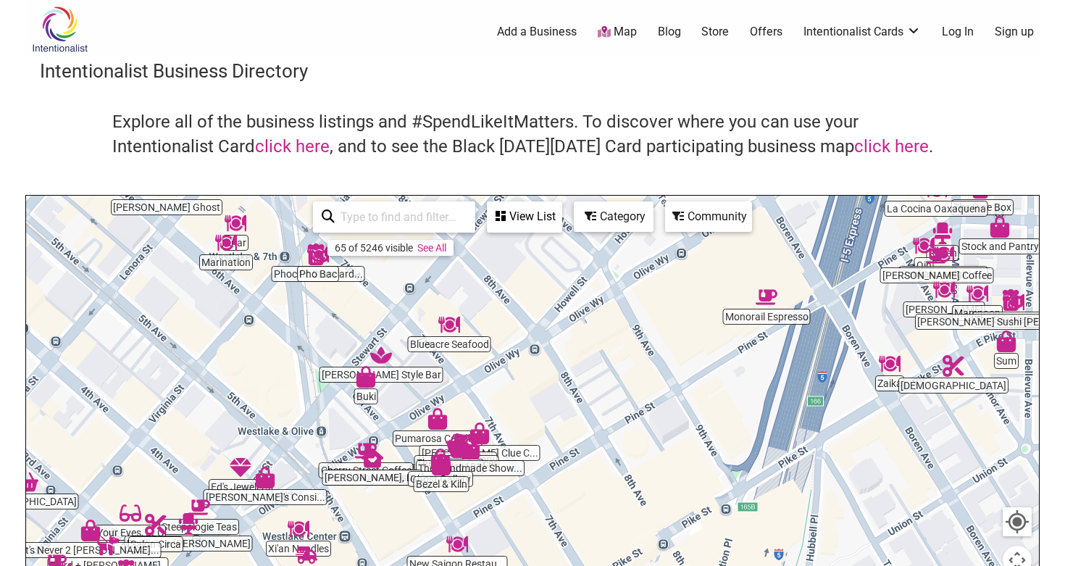
click at [477, 432] on img "Timothy De Clue Collection" at bounding box center [480, 433] width 22 height 22
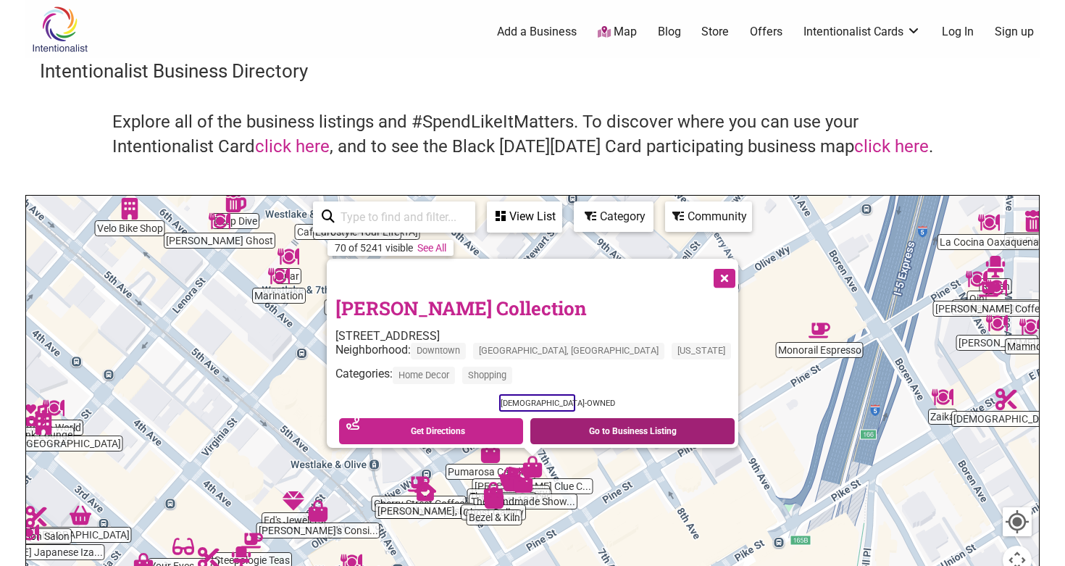
click at [604, 418] on link "Go to Business Listing" at bounding box center [632, 431] width 204 height 26
click at [705, 265] on button "Close" at bounding box center [723, 277] width 36 height 36
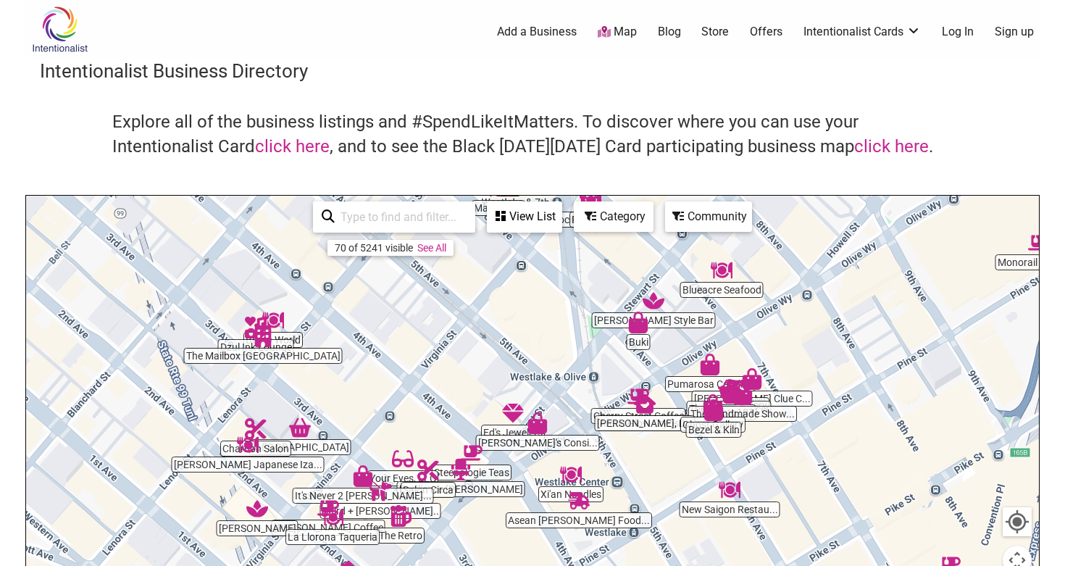
drag, startPoint x: 656, startPoint y: 357, endPoint x: 875, endPoint y: 268, distance: 236.9
click at [875, 268] on div "To navigate, press the arrow keys." at bounding box center [532, 478] width 1013 height 564
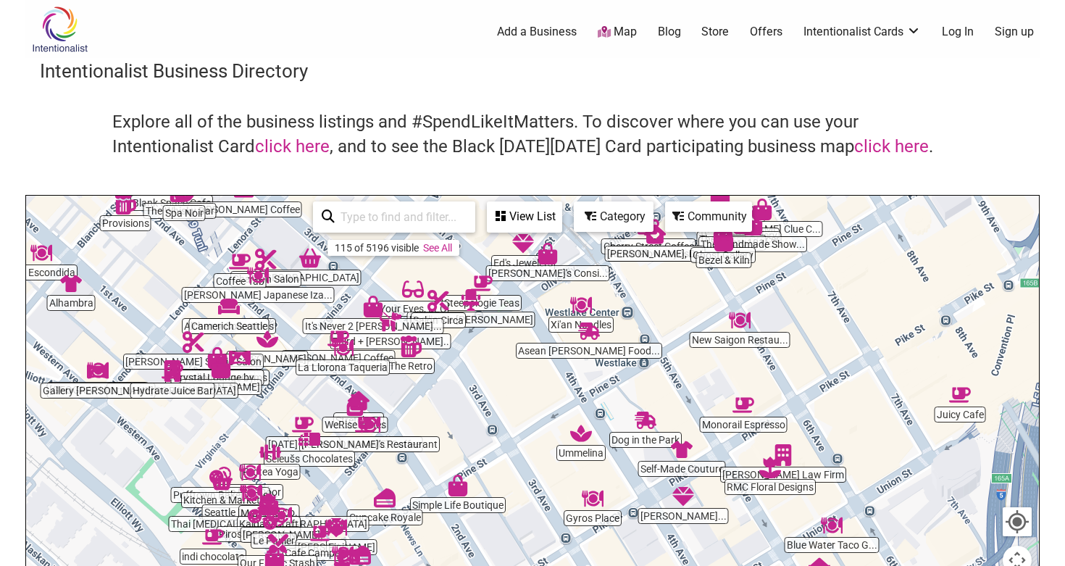
drag, startPoint x: 793, startPoint y: 512, endPoint x: 803, endPoint y: 341, distance: 171.3
click at [803, 341] on div "To navigate, press the arrow keys." at bounding box center [532, 478] width 1013 height 564
click at [744, 325] on img "New Saigon Restaurant" at bounding box center [740, 320] width 22 height 22
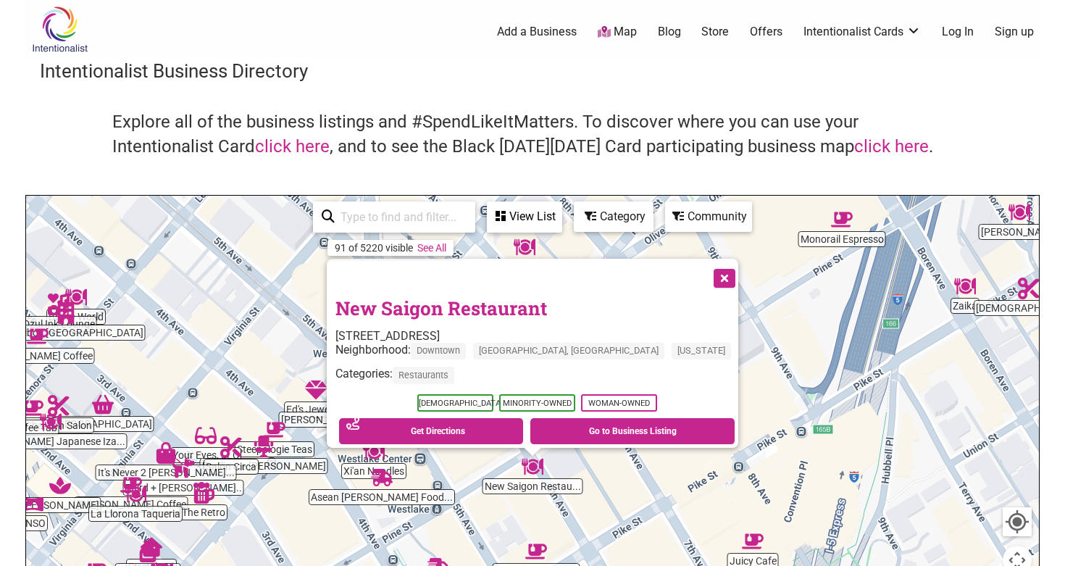
click at [705, 267] on button "Close" at bounding box center [723, 277] width 36 height 36
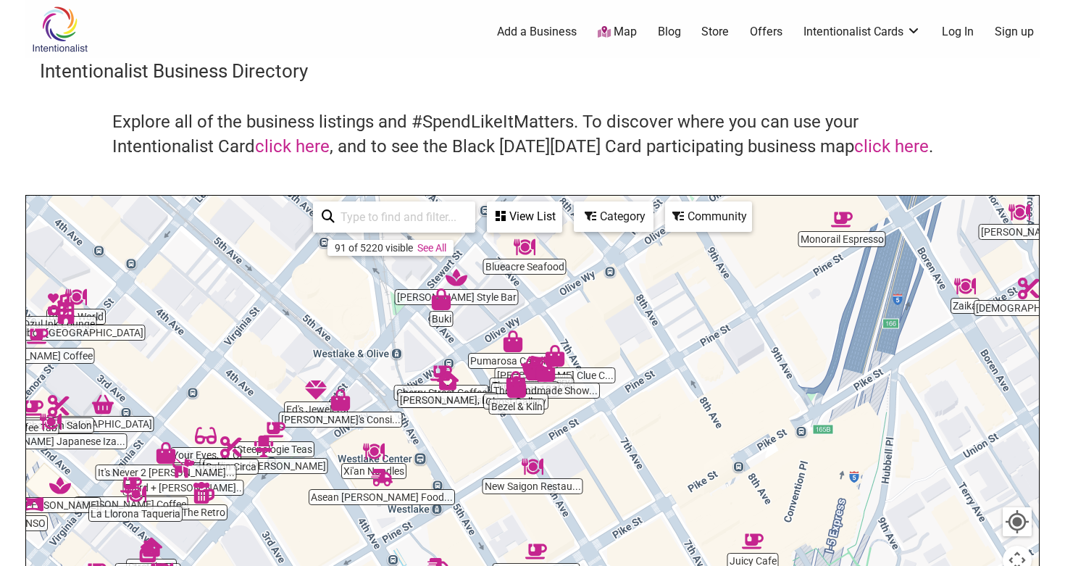
click at [385, 482] on img "Asean StrEAT Food Hall" at bounding box center [382, 478] width 22 height 22
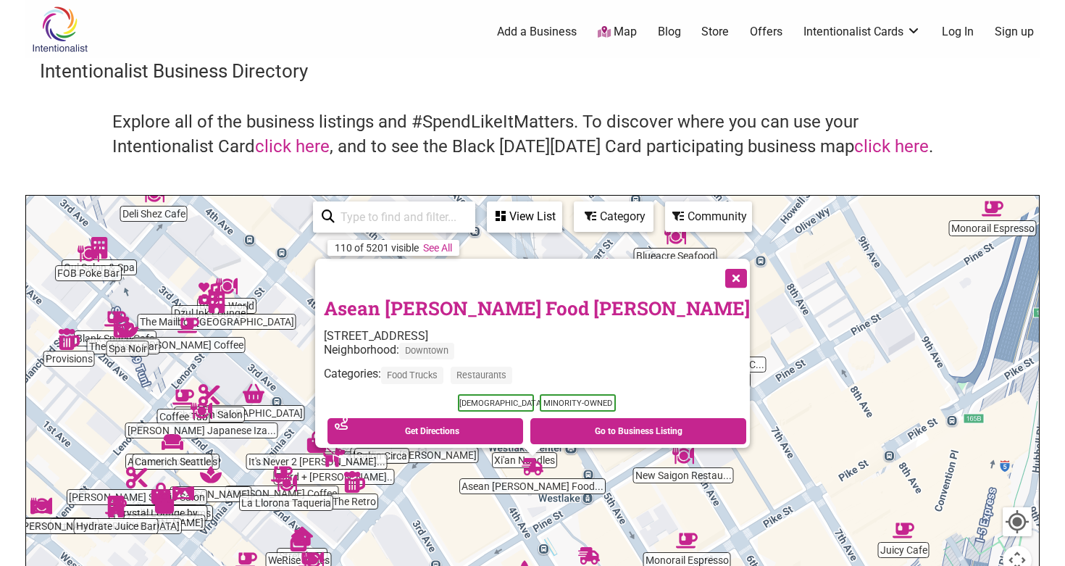
click at [364, 425] on img "Your Eyes, LLC" at bounding box center [357, 425] width 22 height 22
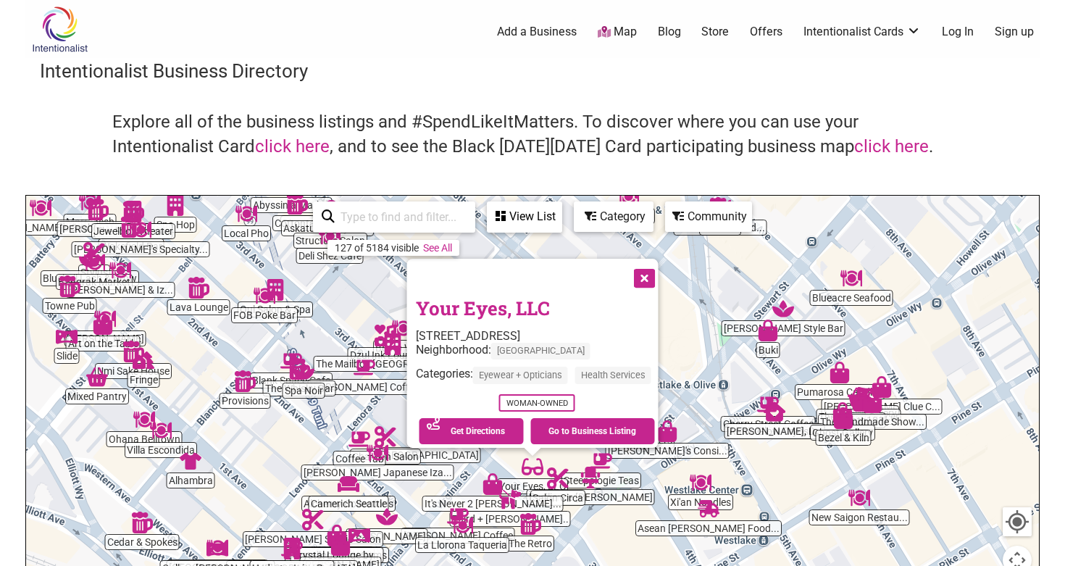
click at [361, 439] on img "Coffee Tab" at bounding box center [359, 439] width 22 height 22
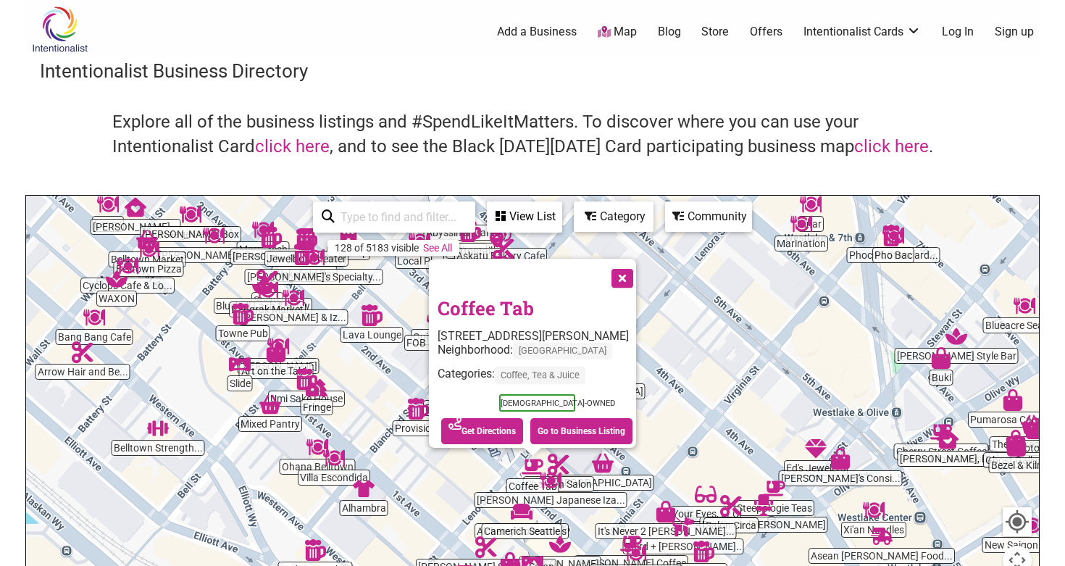
click at [637, 216] on div "Category" at bounding box center [613, 217] width 77 height 28
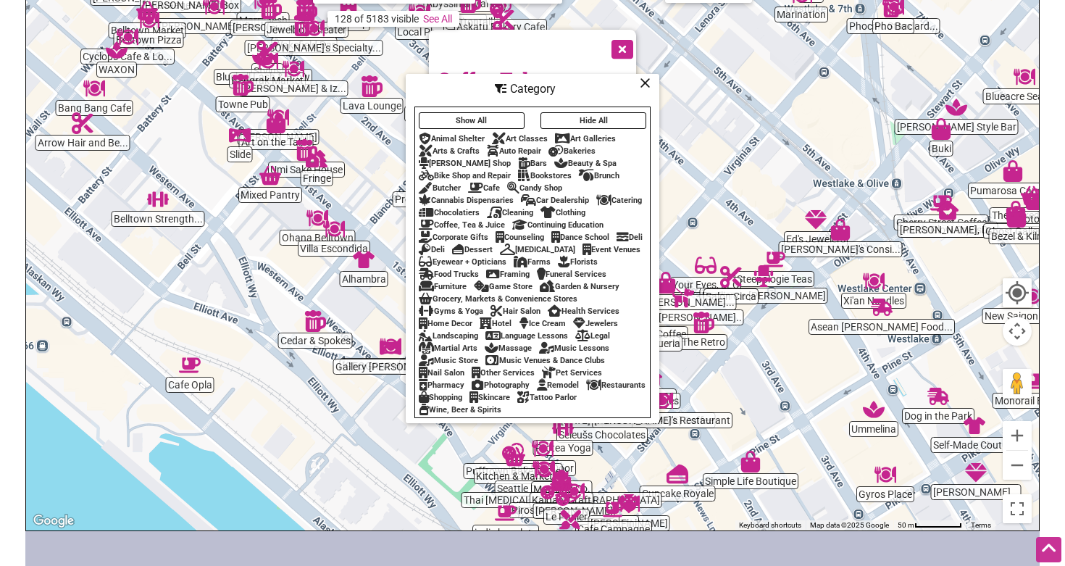
scroll to position [235, 0]
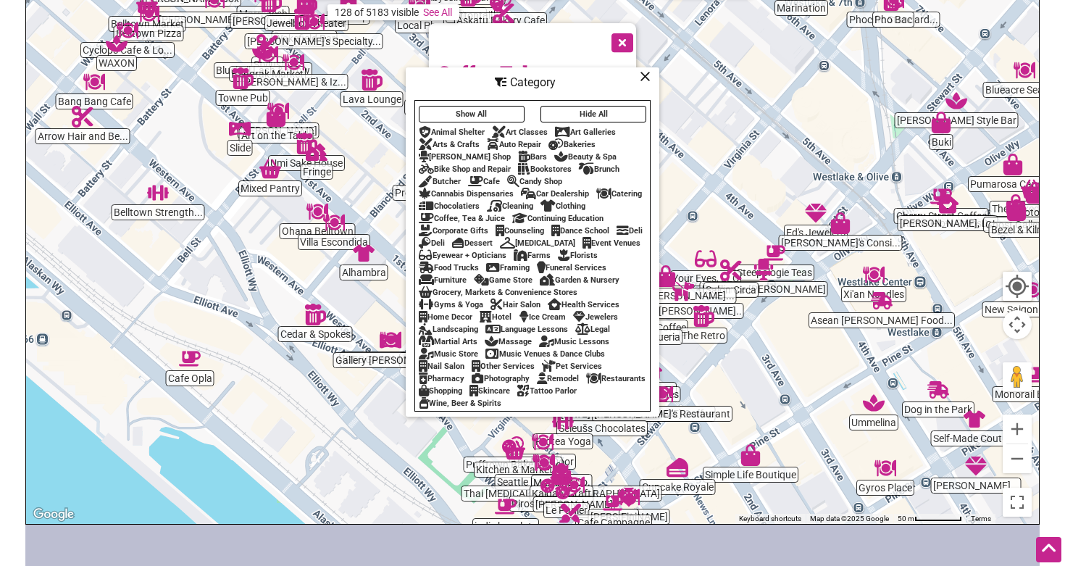
click at [493, 240] on div "Dessert" at bounding box center [472, 242] width 41 height 9
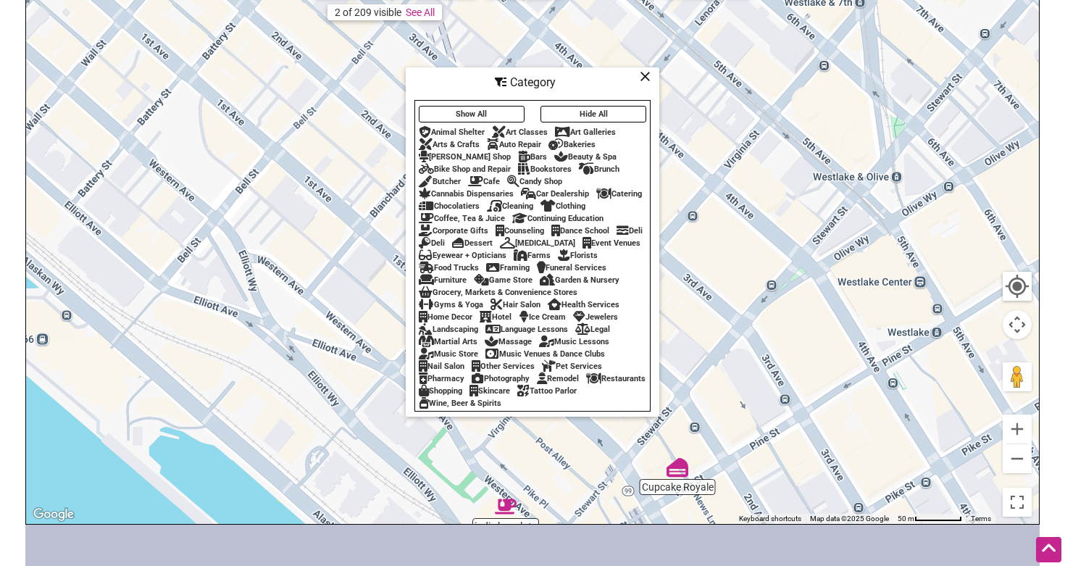
click at [485, 177] on div "Cafe" at bounding box center [484, 181] width 32 height 9
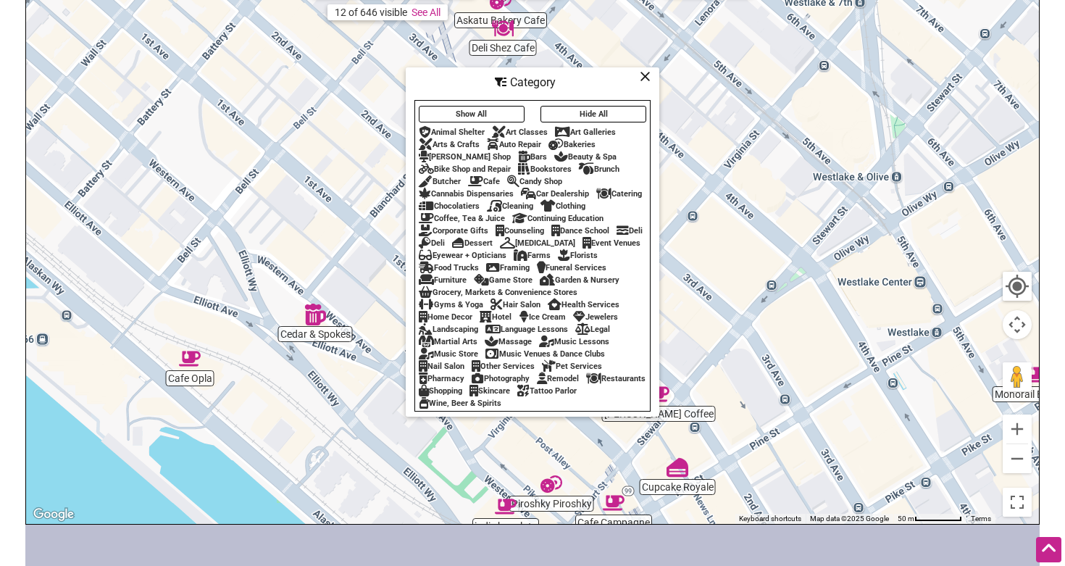
click at [543, 169] on div "Bookstores" at bounding box center [545, 168] width 54 height 9
click at [471, 214] on div "Coffee, Tea & Juice" at bounding box center [462, 218] width 86 height 9
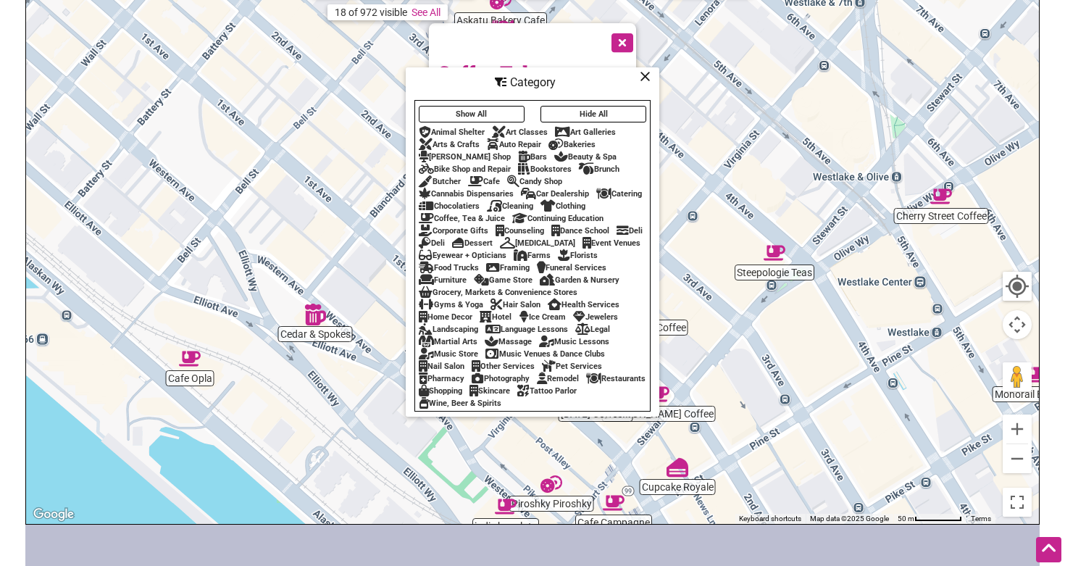
click at [480, 297] on div "Grocery, Markets & Convenience Stores" at bounding box center [498, 292] width 159 height 9
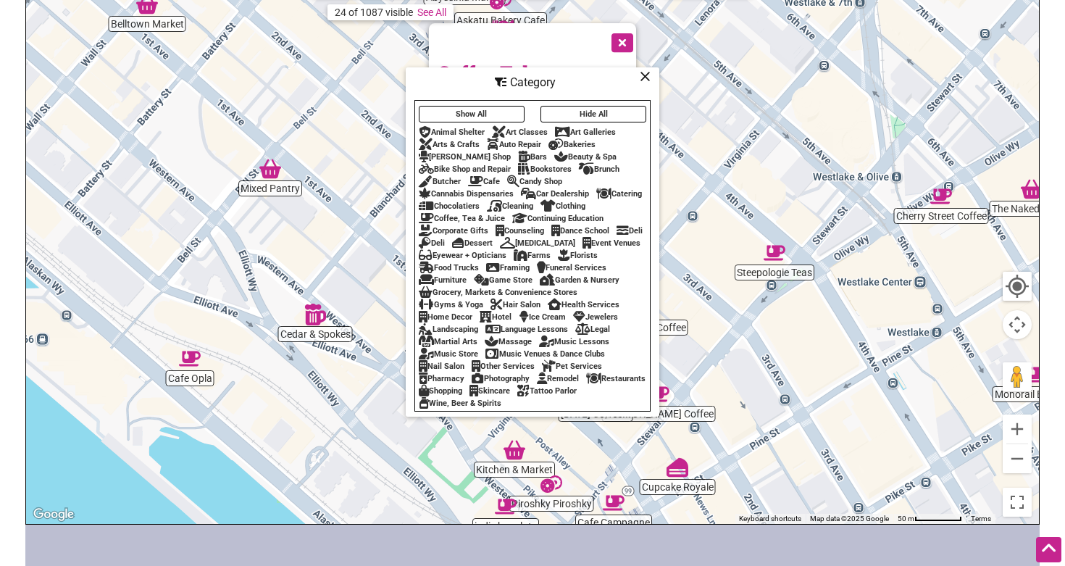
click at [595, 141] on div "Bakeries" at bounding box center [571, 144] width 47 height 9
click at [616, 164] on div "Brunch" at bounding box center [599, 168] width 41 height 9
click at [486, 113] on button "Show All" at bounding box center [472, 114] width 106 height 17
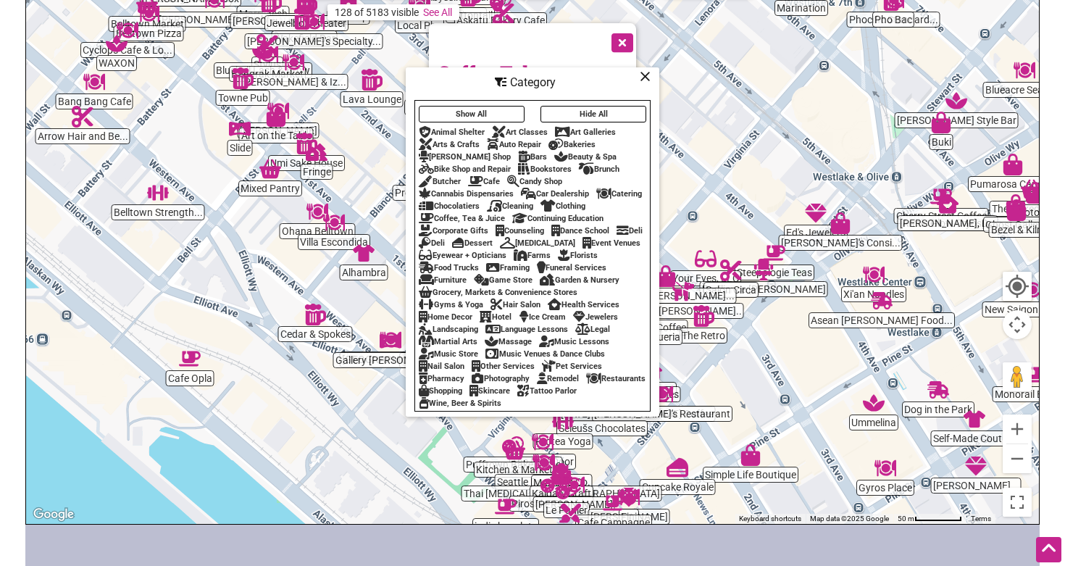
click at [486, 113] on button "Show All" at bounding box center [472, 114] width 106 height 17
click at [565, 111] on button "Hide All" at bounding box center [593, 114] width 106 height 17
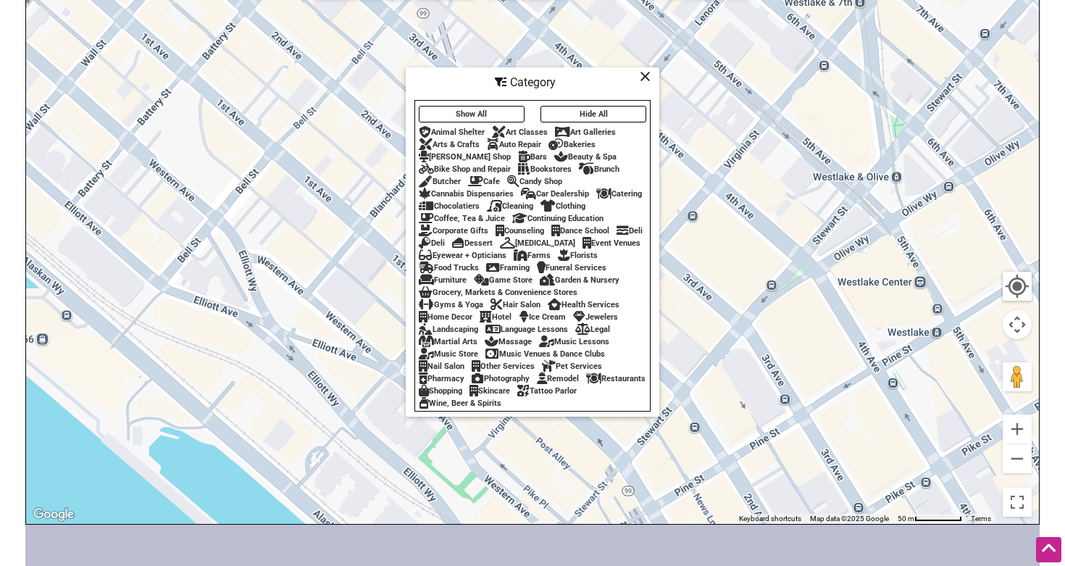
click at [590, 141] on div "Bakeries" at bounding box center [571, 144] width 47 height 9
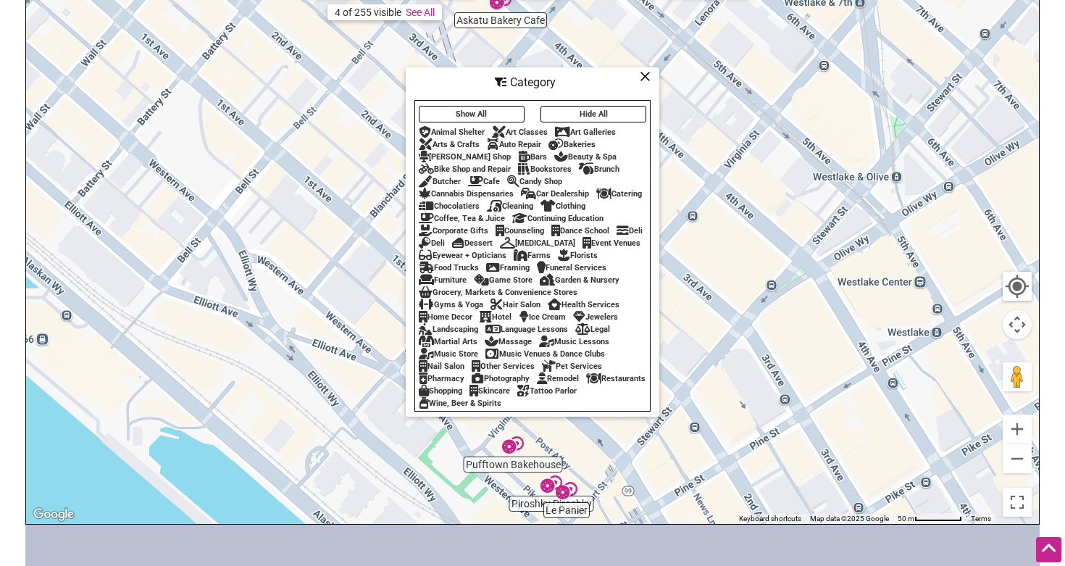
click at [518, 152] on div "Bars" at bounding box center [532, 156] width 29 height 9
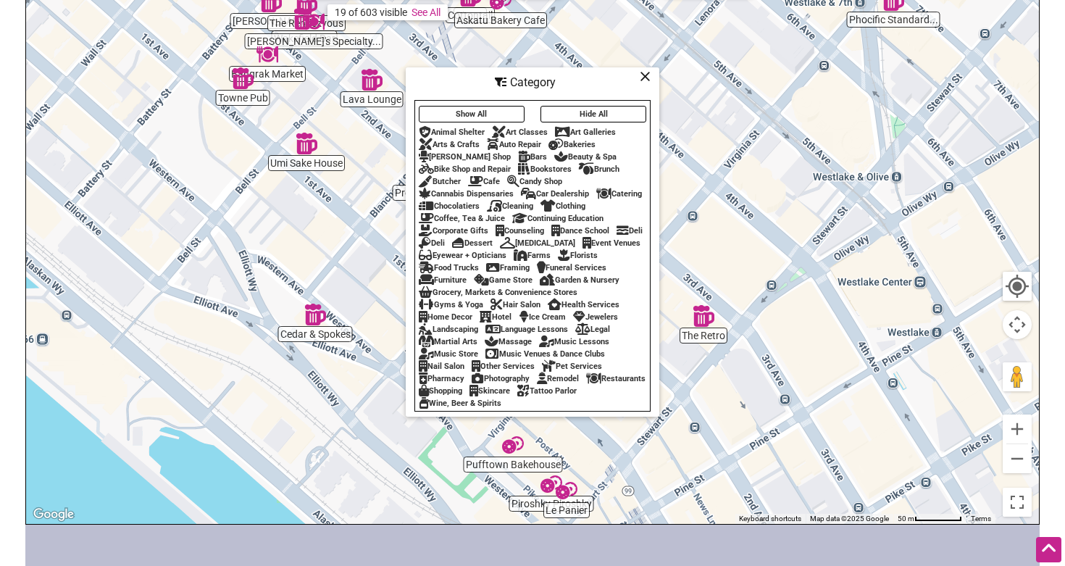
click at [556, 165] on div "Bookstores" at bounding box center [545, 168] width 54 height 9
click at [604, 166] on div "Brunch" at bounding box center [599, 168] width 41 height 9
click at [495, 177] on div "Cafe" at bounding box center [484, 181] width 32 height 9
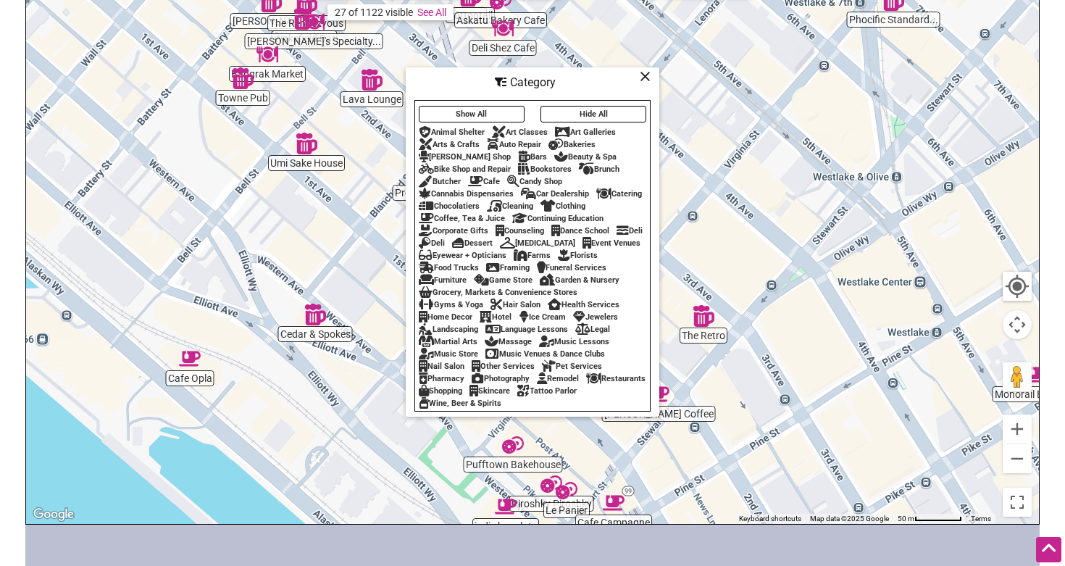
click at [459, 201] on div "Chocolatiers" at bounding box center [449, 205] width 61 height 9
click at [494, 214] on div "Coffee, Tea & Juice" at bounding box center [462, 218] width 86 height 9
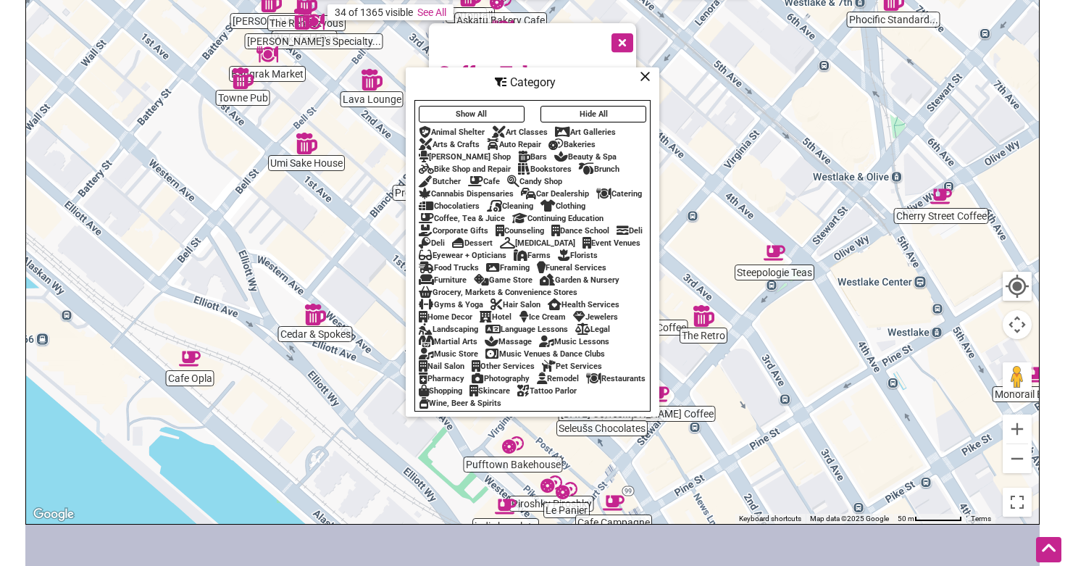
click at [493, 238] on div "Dessert" at bounding box center [472, 242] width 41 height 9
click at [479, 263] on div "Food Trucks" at bounding box center [449, 267] width 60 height 9
click at [496, 297] on div "Grocery, Markets & Convenience Stores" at bounding box center [498, 292] width 159 height 9
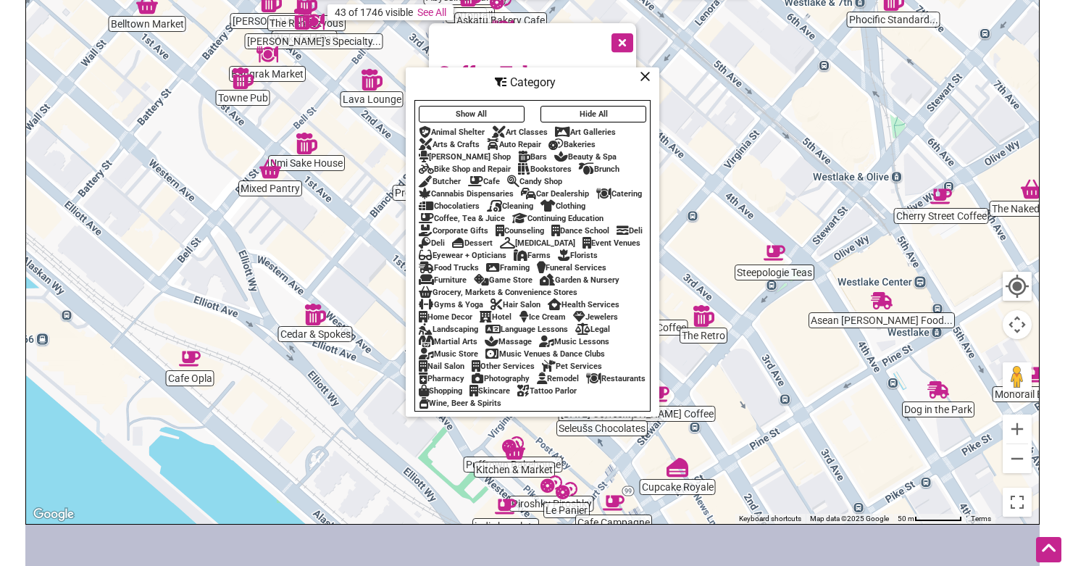
click at [586, 383] on div "Restaurants" at bounding box center [615, 378] width 59 height 9
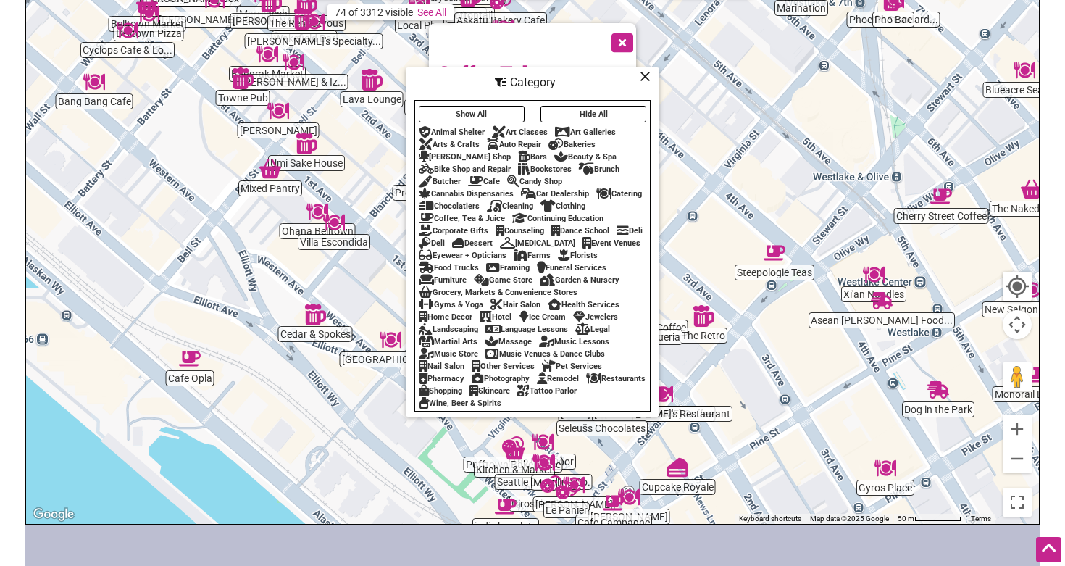
click at [651, 76] on div "Category" at bounding box center [532, 83] width 251 height 28
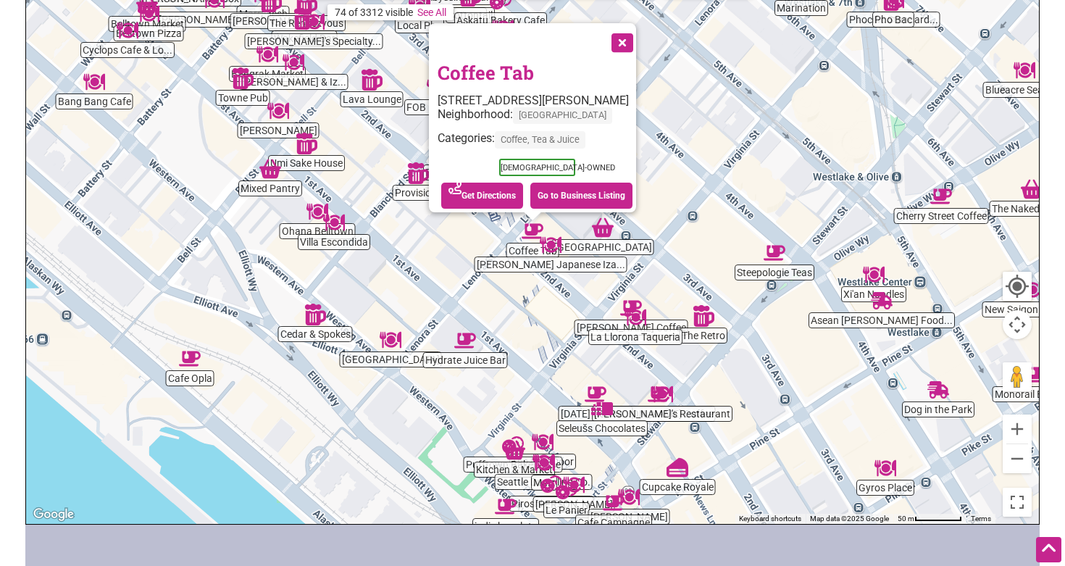
click at [712, 106] on div "To navigate, press the arrow keys. Coffee Tab 211 Lenora St Suit A, Seattle, WA…" at bounding box center [532, 242] width 1013 height 564
click at [634, 33] on button "Close" at bounding box center [621, 41] width 36 height 36
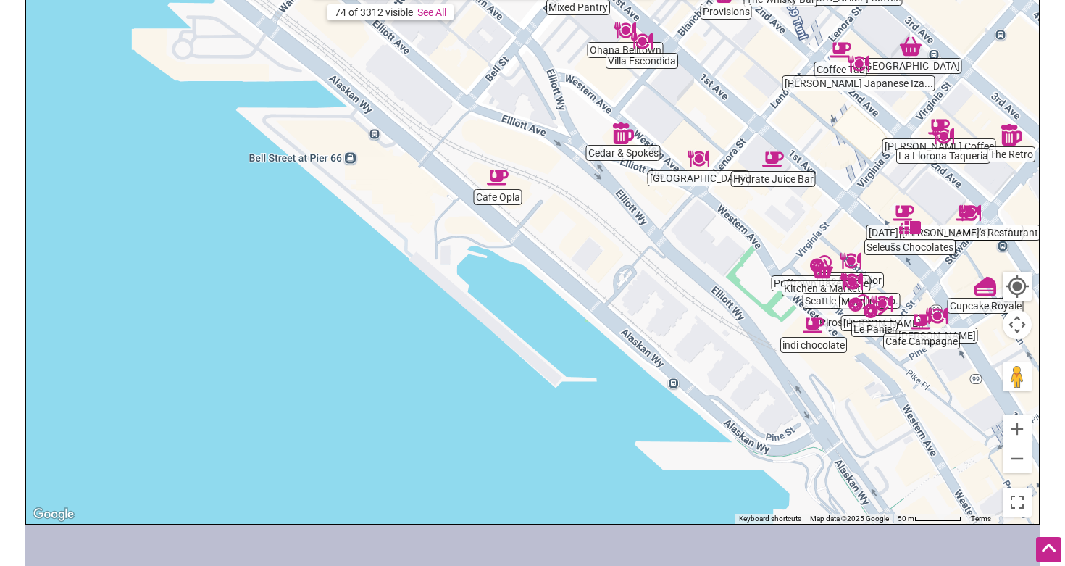
drag, startPoint x: 350, startPoint y: 327, endPoint x: 658, endPoint y: 144, distance: 358.3
click at [658, 144] on div "To navigate, press the arrow keys." at bounding box center [532, 242] width 1013 height 564
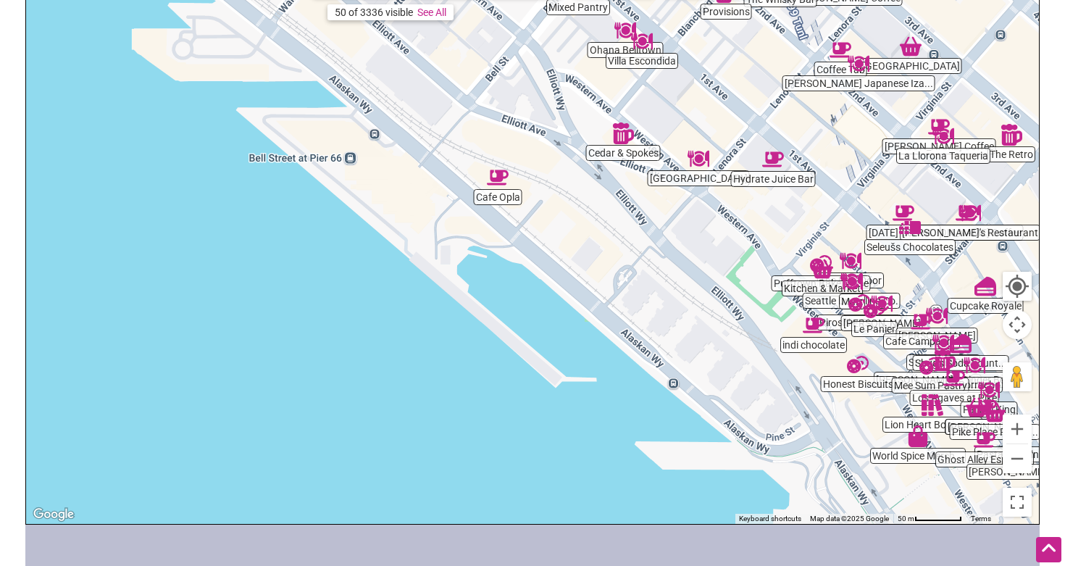
click at [500, 178] on img "Cafe Opla" at bounding box center [498, 178] width 22 height 22
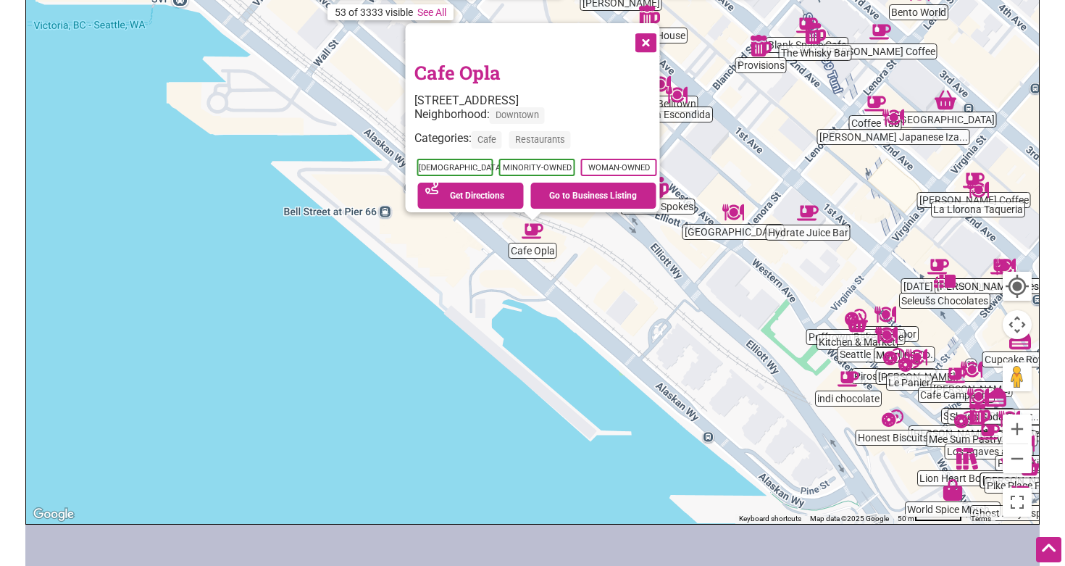
click at [650, 39] on button "Close" at bounding box center [645, 41] width 36 height 36
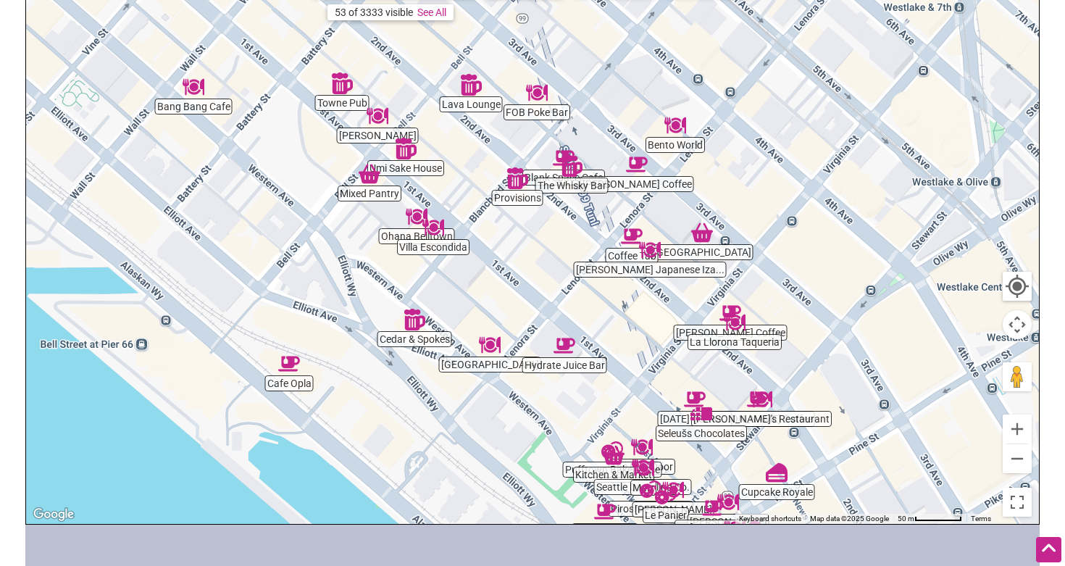
drag, startPoint x: 581, startPoint y: 128, endPoint x: 330, endPoint y: 262, distance: 284.2
click at [333, 262] on div "To navigate, press the arrow keys." at bounding box center [532, 242] width 1013 height 564
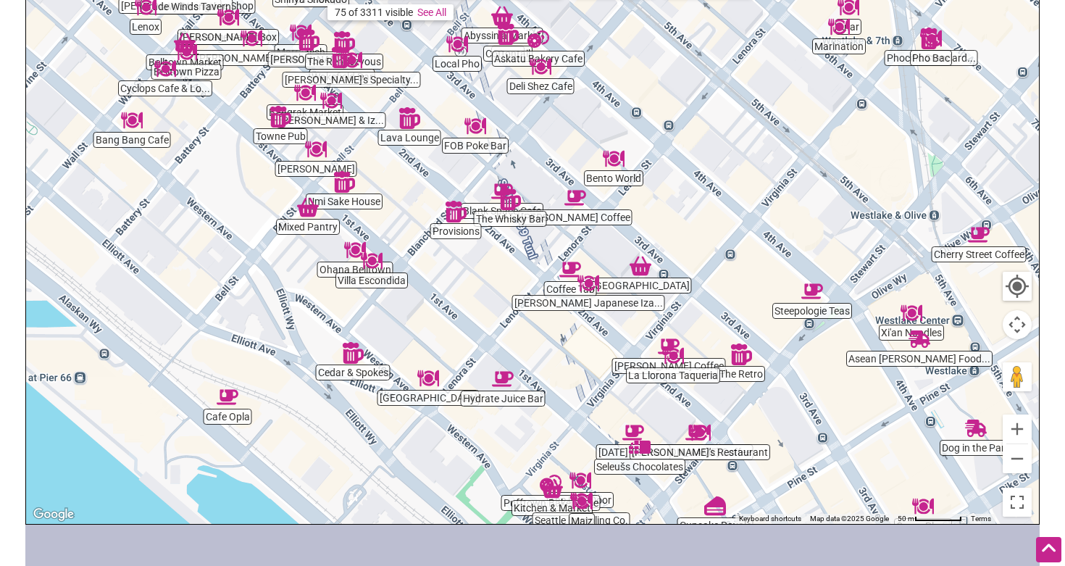
click at [611, 170] on div "To navigate, press the arrow keys." at bounding box center [532, 242] width 1013 height 564
click at [611, 159] on img "Bento World" at bounding box center [614, 159] width 22 height 22
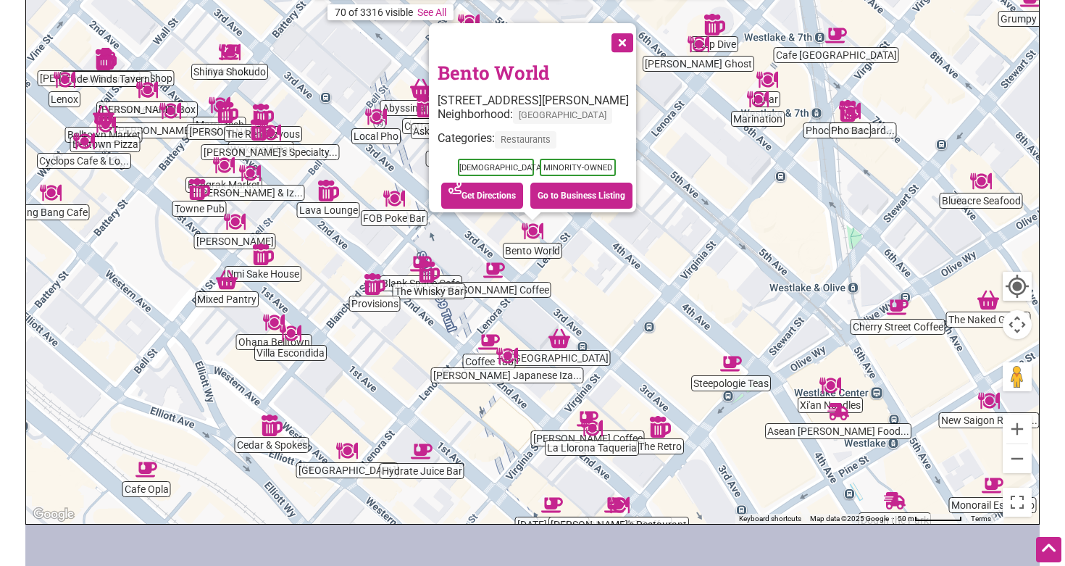
click at [626, 32] on button "Close" at bounding box center [621, 41] width 36 height 36
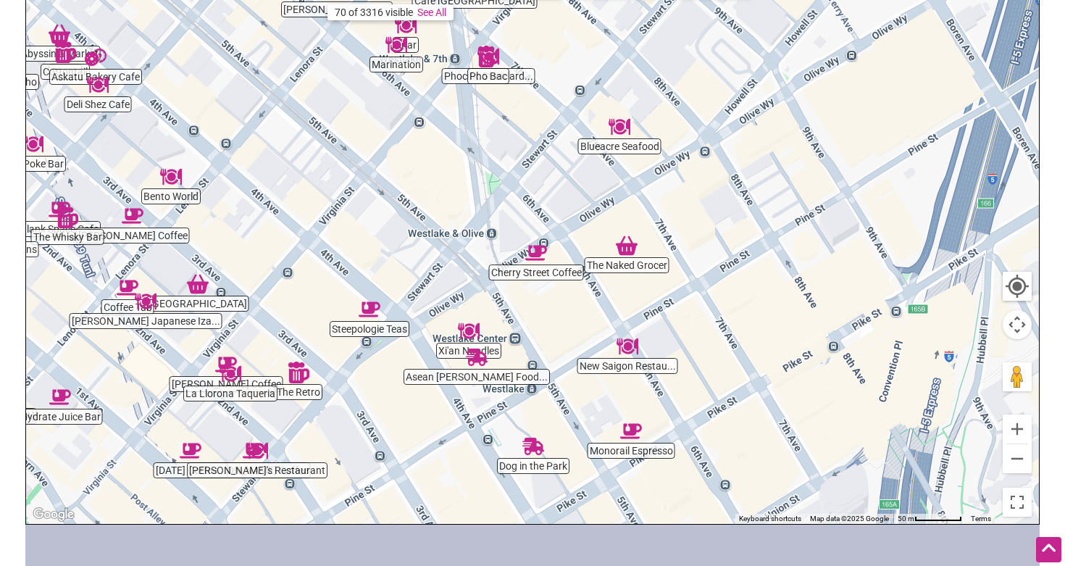
drag, startPoint x: 793, startPoint y: 260, endPoint x: 430, endPoint y: 206, distance: 367.0
click at [430, 206] on div "To navigate, press the arrow keys." at bounding box center [532, 242] width 1013 height 564
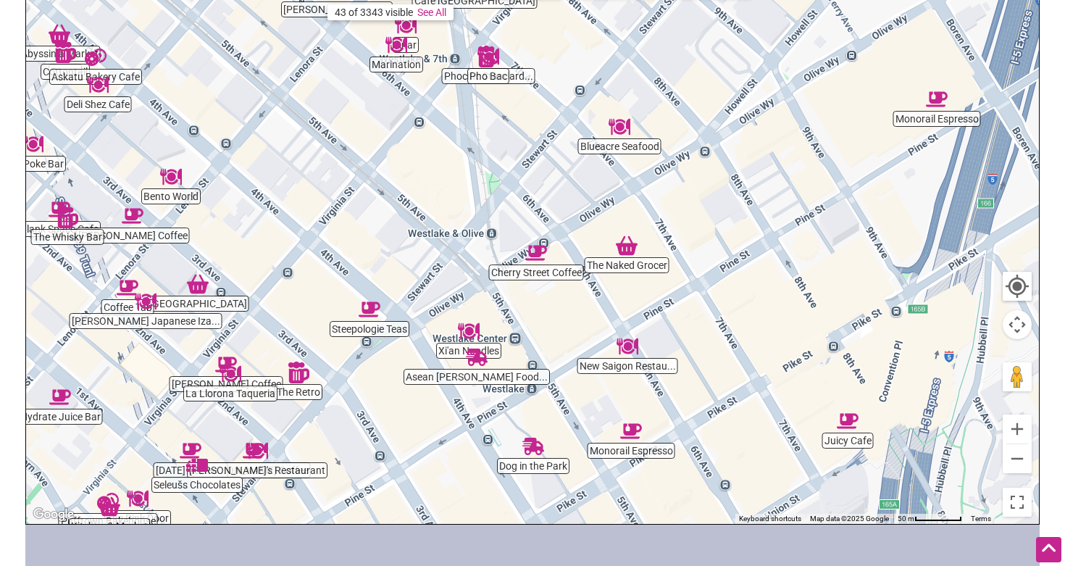
click at [532, 451] on img "Dog in the Park" at bounding box center [533, 446] width 22 height 22
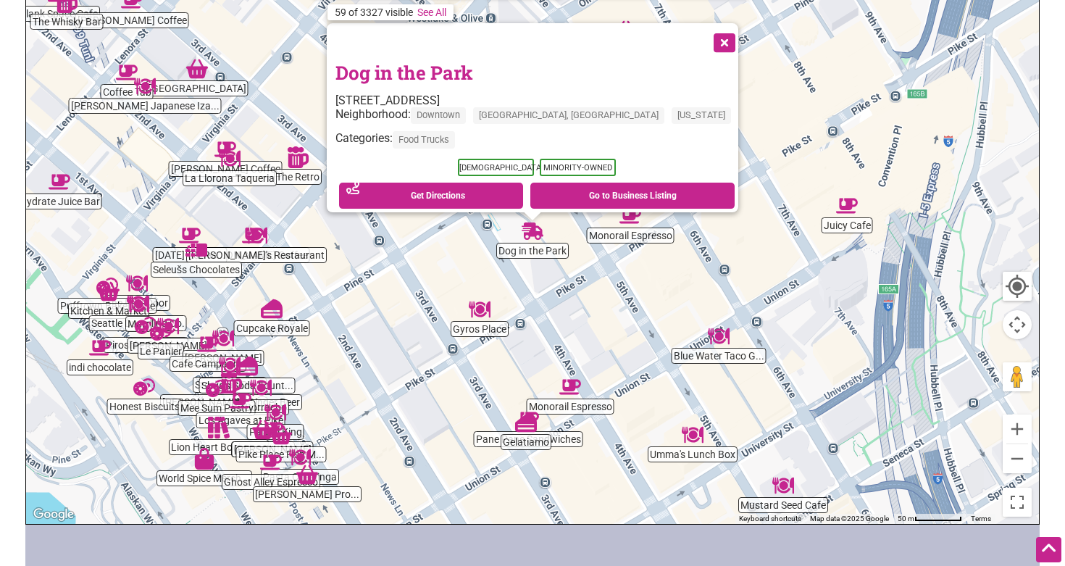
click at [705, 33] on button "Close" at bounding box center [723, 41] width 36 height 36
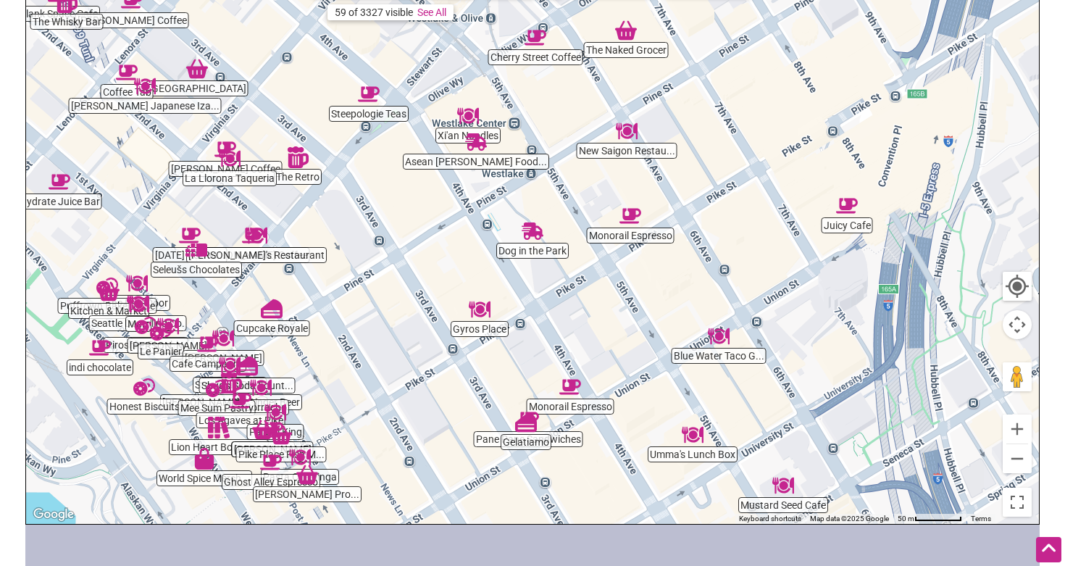
click at [627, 41] on img "The Naked Grocer" at bounding box center [626, 31] width 22 height 22
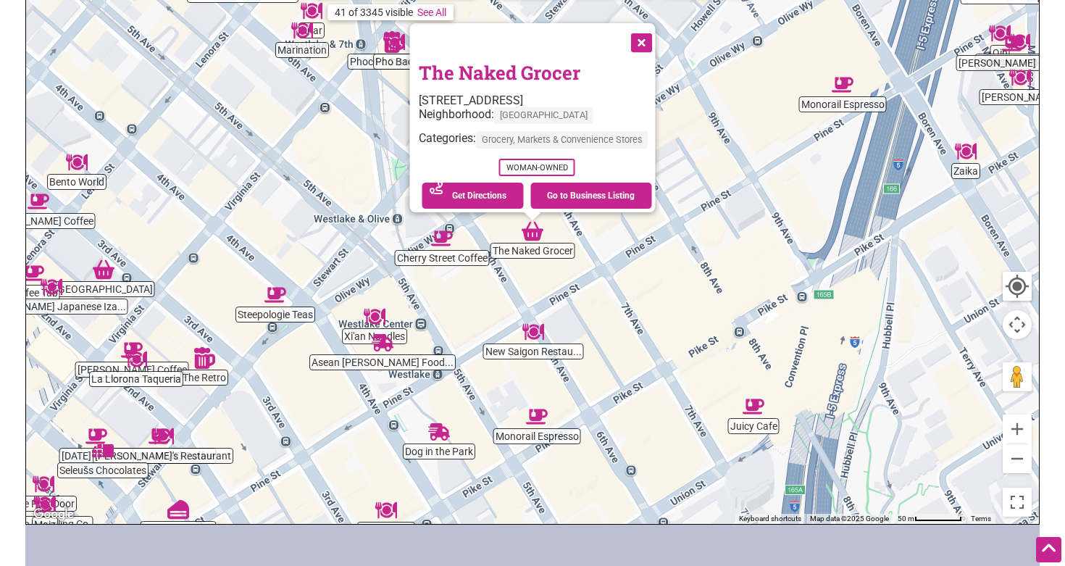
click at [648, 33] on button "Close" at bounding box center [640, 41] width 36 height 36
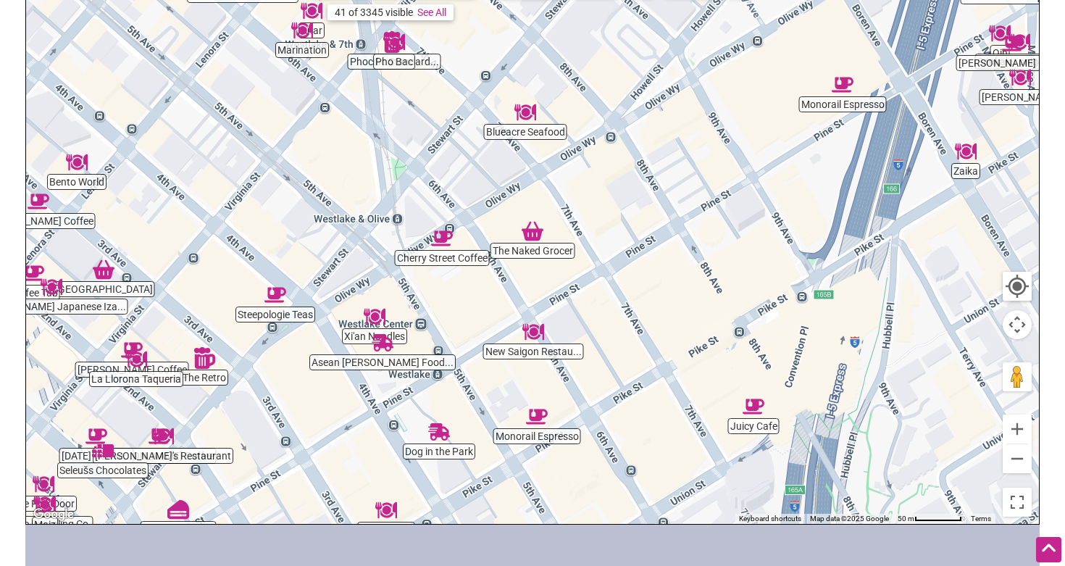
click at [531, 120] on img "Blueacre Seafood" at bounding box center [525, 112] width 22 height 22
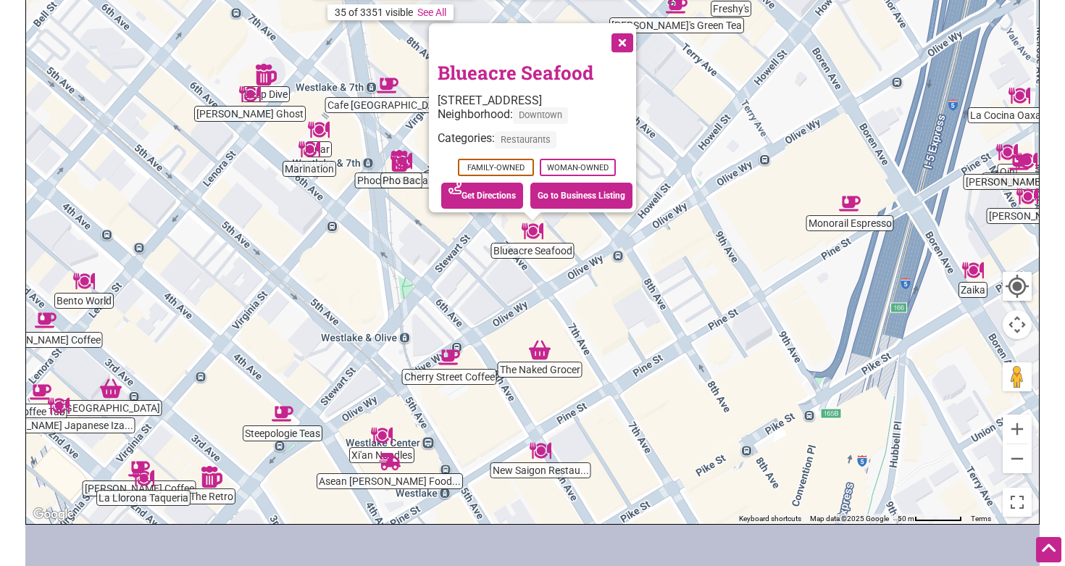
click at [625, 32] on button "Close" at bounding box center [621, 41] width 36 height 36
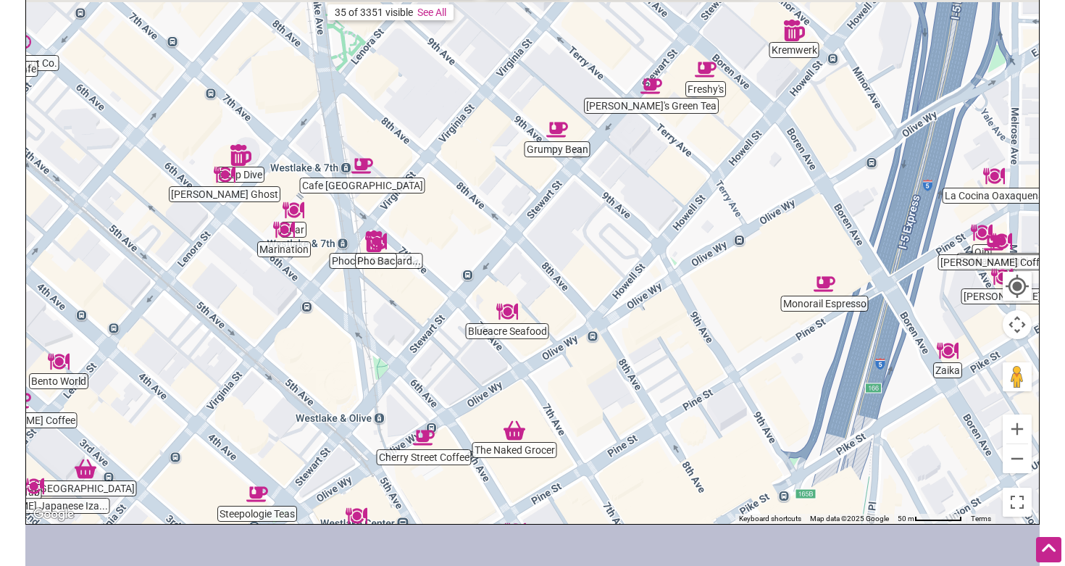
drag, startPoint x: 716, startPoint y: 59, endPoint x: 691, endPoint y: 191, distance: 134.3
click at [691, 191] on div "To navigate, press the arrow keys." at bounding box center [532, 242] width 1013 height 564
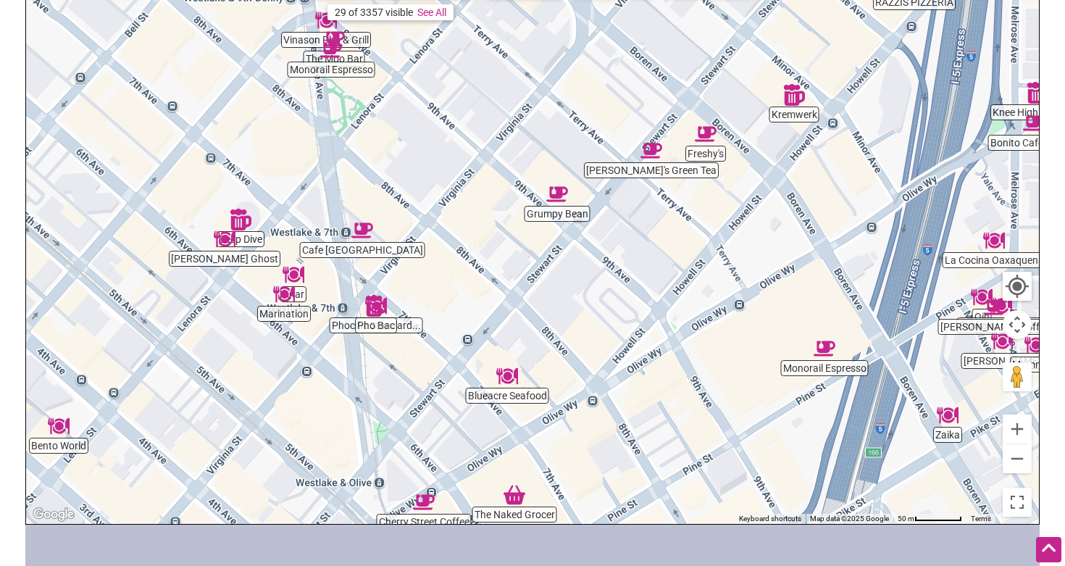
click at [654, 152] on img "Nana's Green Tea" at bounding box center [651, 151] width 22 height 22
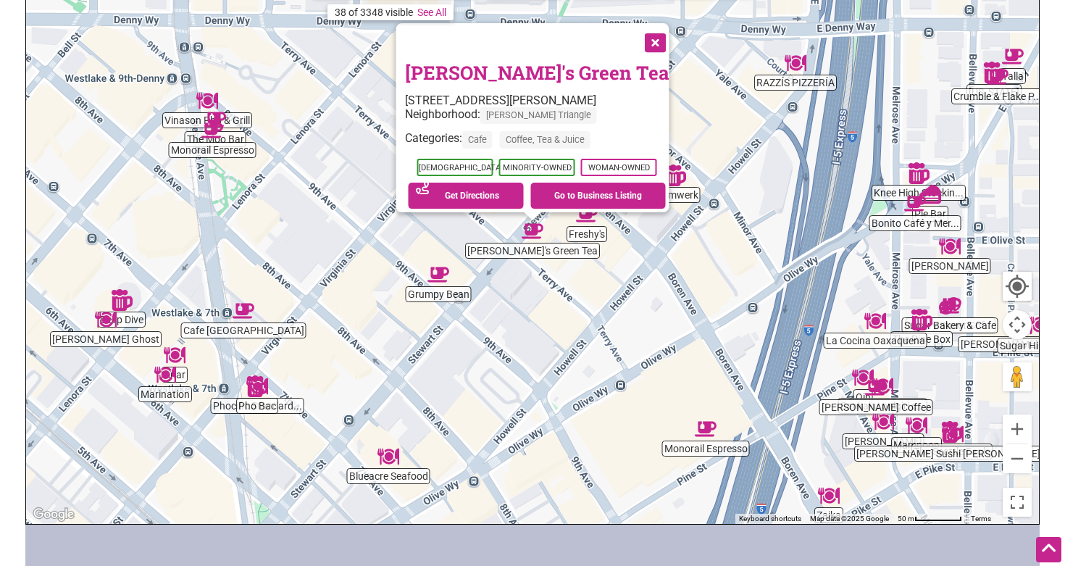
click at [651, 33] on button "Close" at bounding box center [654, 41] width 36 height 36
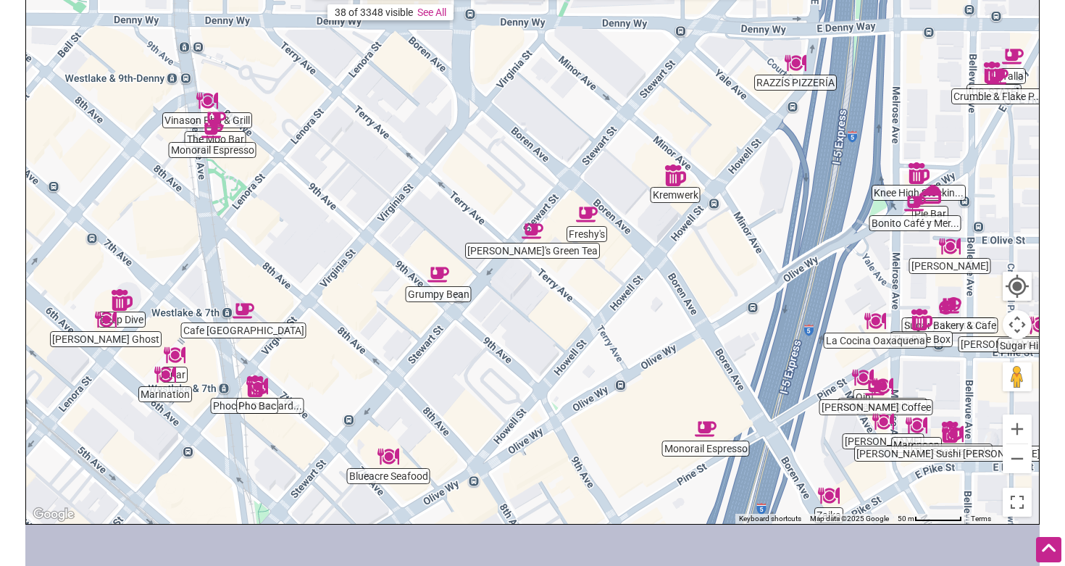
click at [677, 174] on img "Kremwerk" at bounding box center [675, 175] width 22 height 22
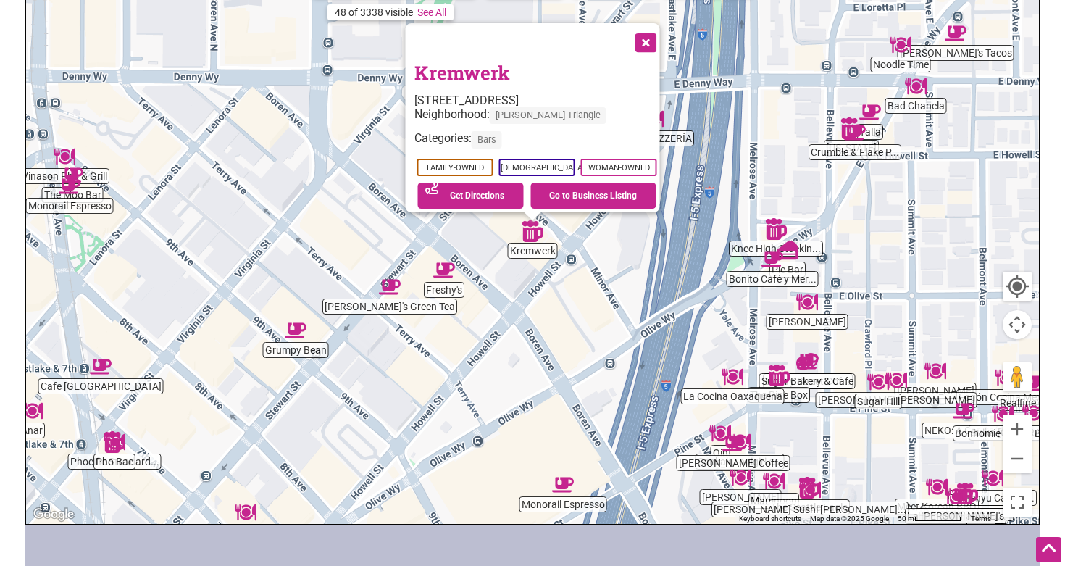
click at [649, 38] on button "Close" at bounding box center [645, 41] width 36 height 36
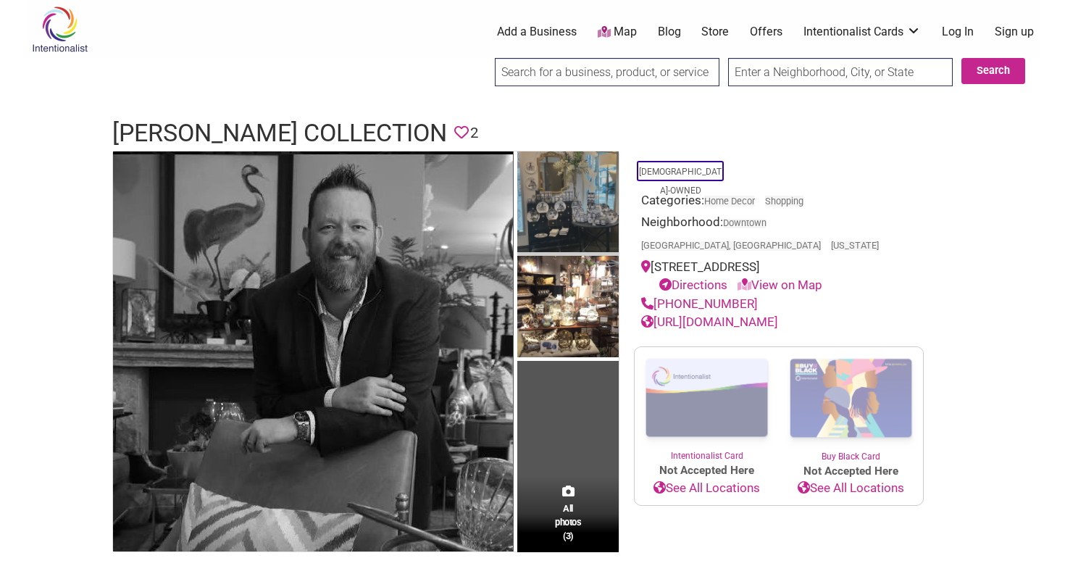
click at [601, 222] on img at bounding box center [567, 203] width 101 height 105
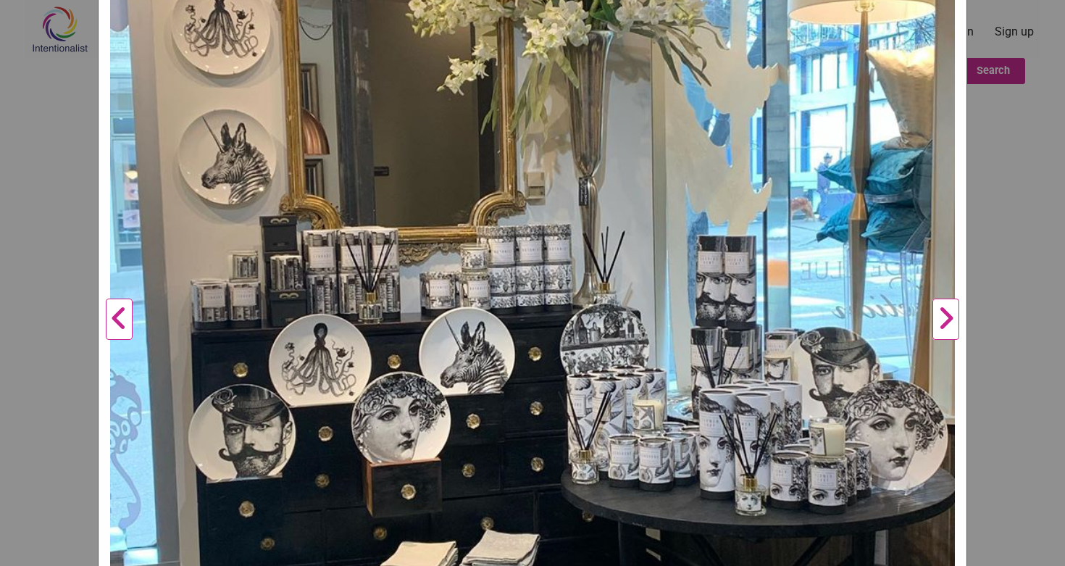
scroll to position [277, 0]
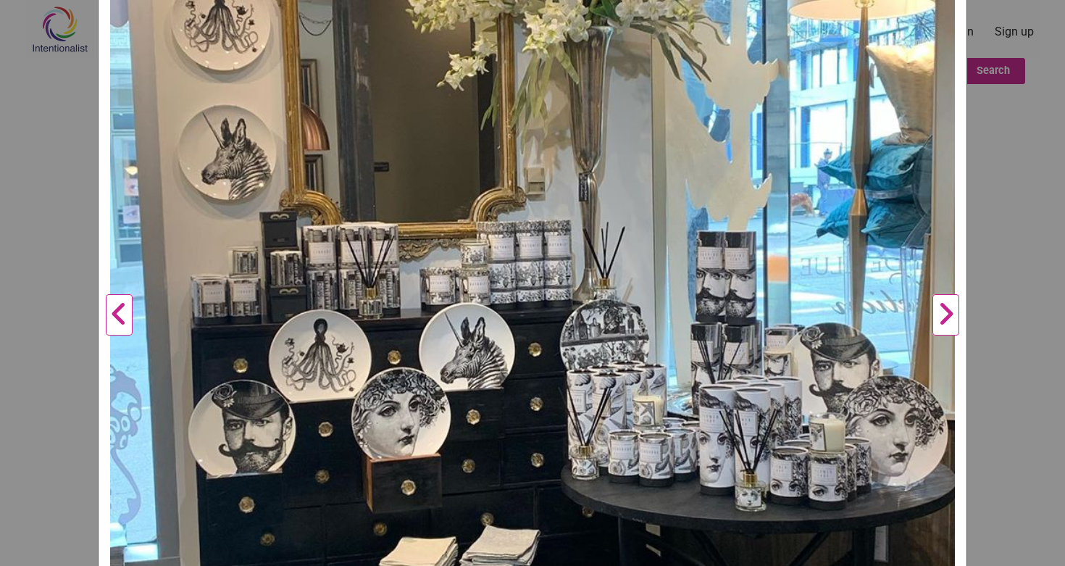
click at [952, 310] on button "Next" at bounding box center [946, 315] width 40 height 856
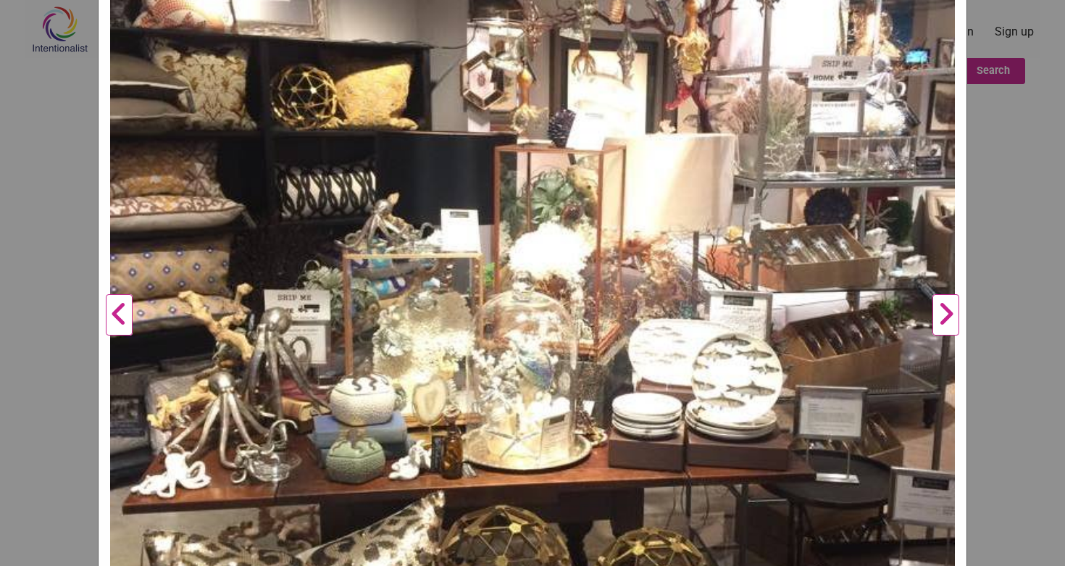
click at [952, 310] on button "Next" at bounding box center [946, 315] width 40 height 856
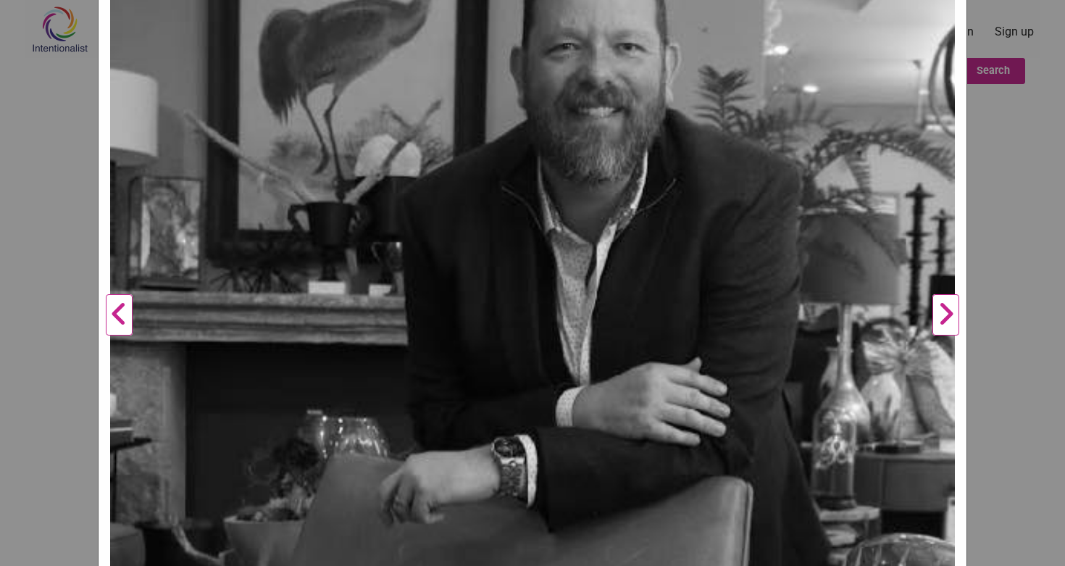
click at [952, 310] on button "Next" at bounding box center [946, 315] width 40 height 856
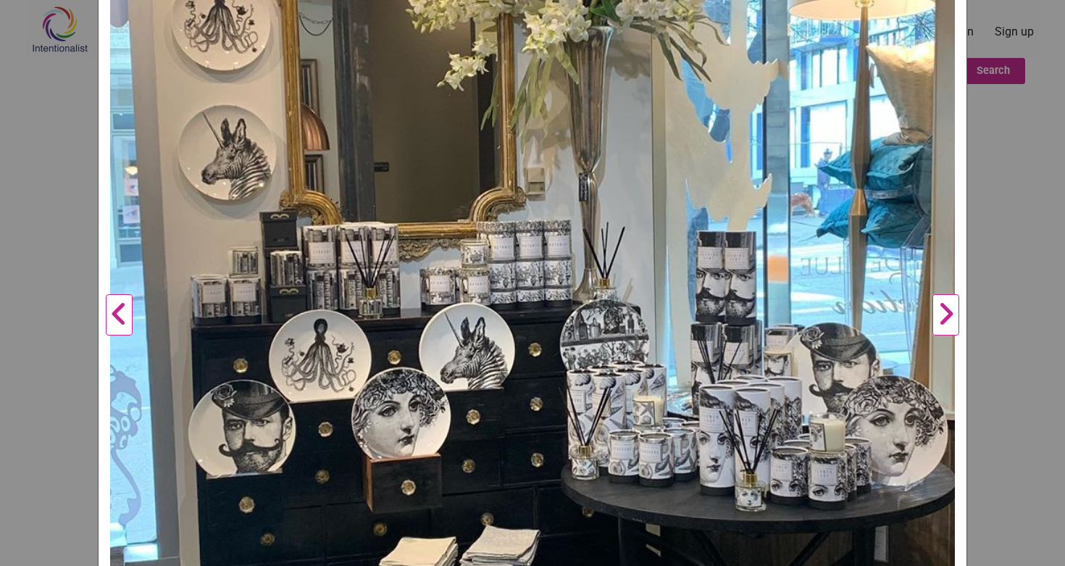
click at [1008, 194] on div "[PERSON_NAME] Collection Previous Next 1 2 3 ×" at bounding box center [532, 283] width 1065 height 566
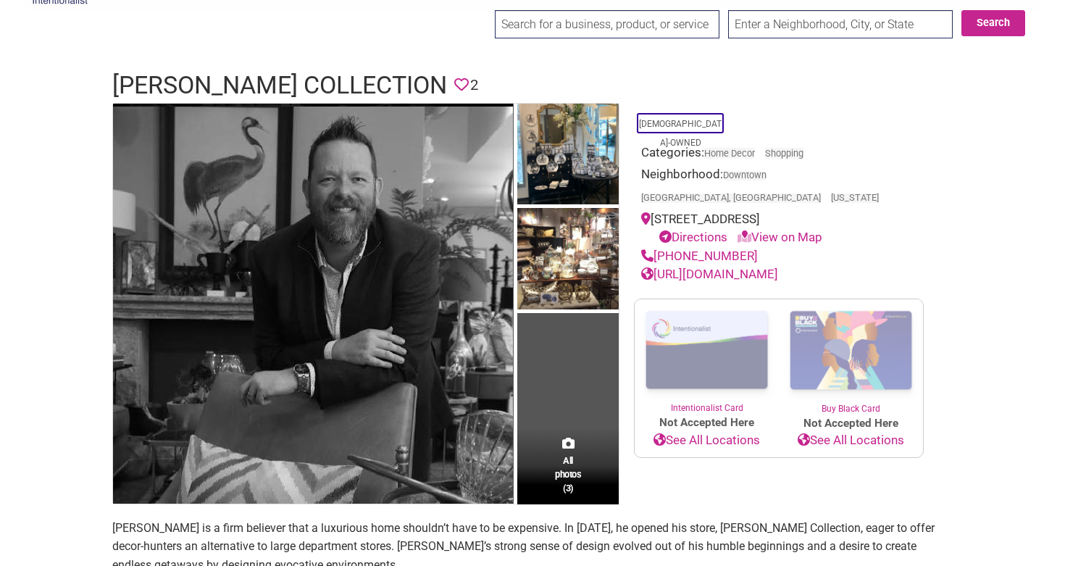
scroll to position [22, 0]
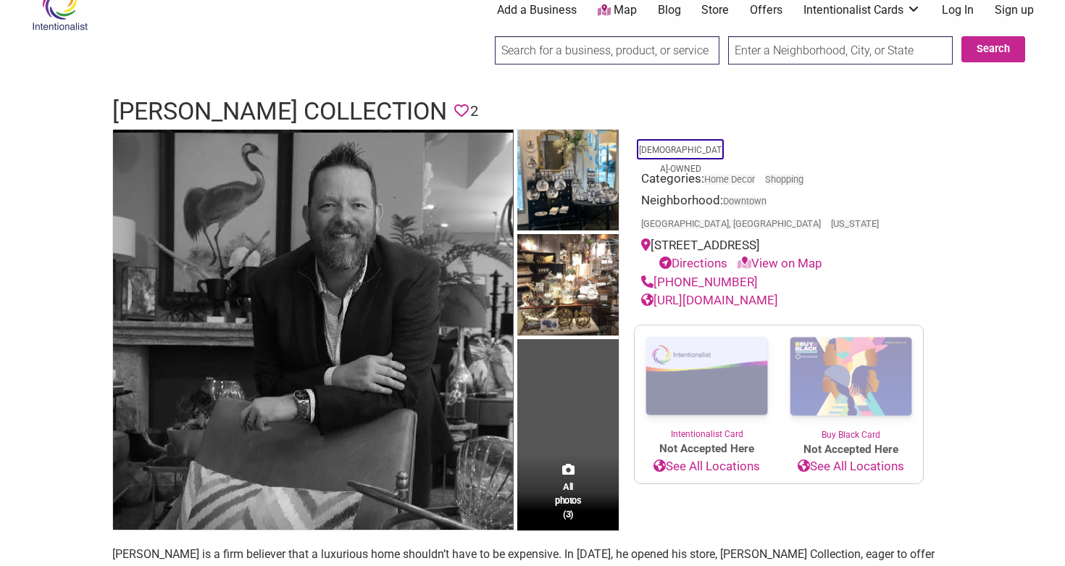
click at [778, 293] on link "[URL][DOMAIN_NAME]" at bounding box center [709, 300] width 137 height 14
